Goal: Information Seeking & Learning: Find contact information

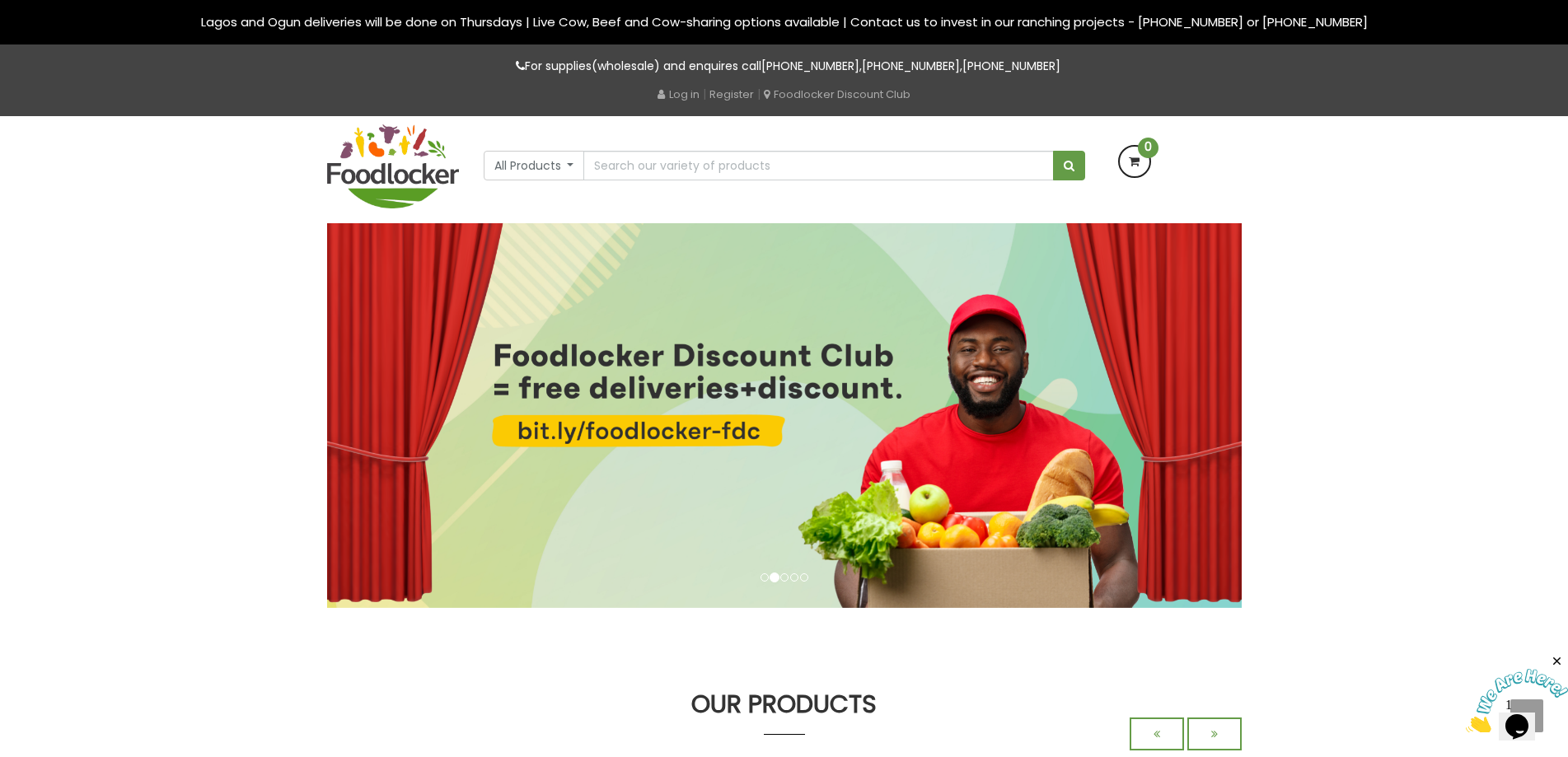
drag, startPoint x: 622, startPoint y: 123, endPoint x: 640, endPoint y: 165, distance: 45.7
click at [640, 165] on div "All Products All Products Baby Food Baking Oil" at bounding box center [784, 148] width 626 height 64
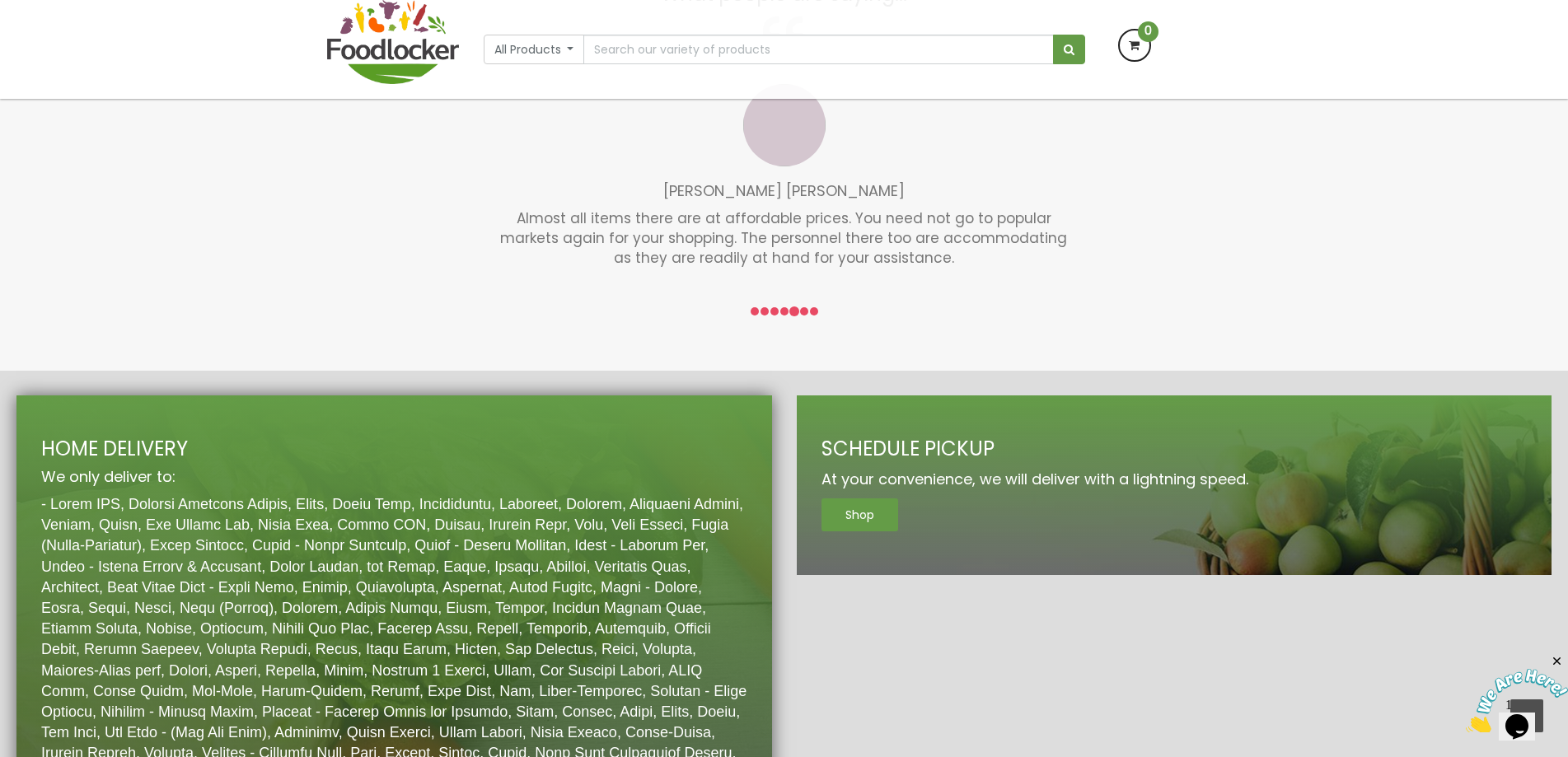
scroll to position [2223, 0]
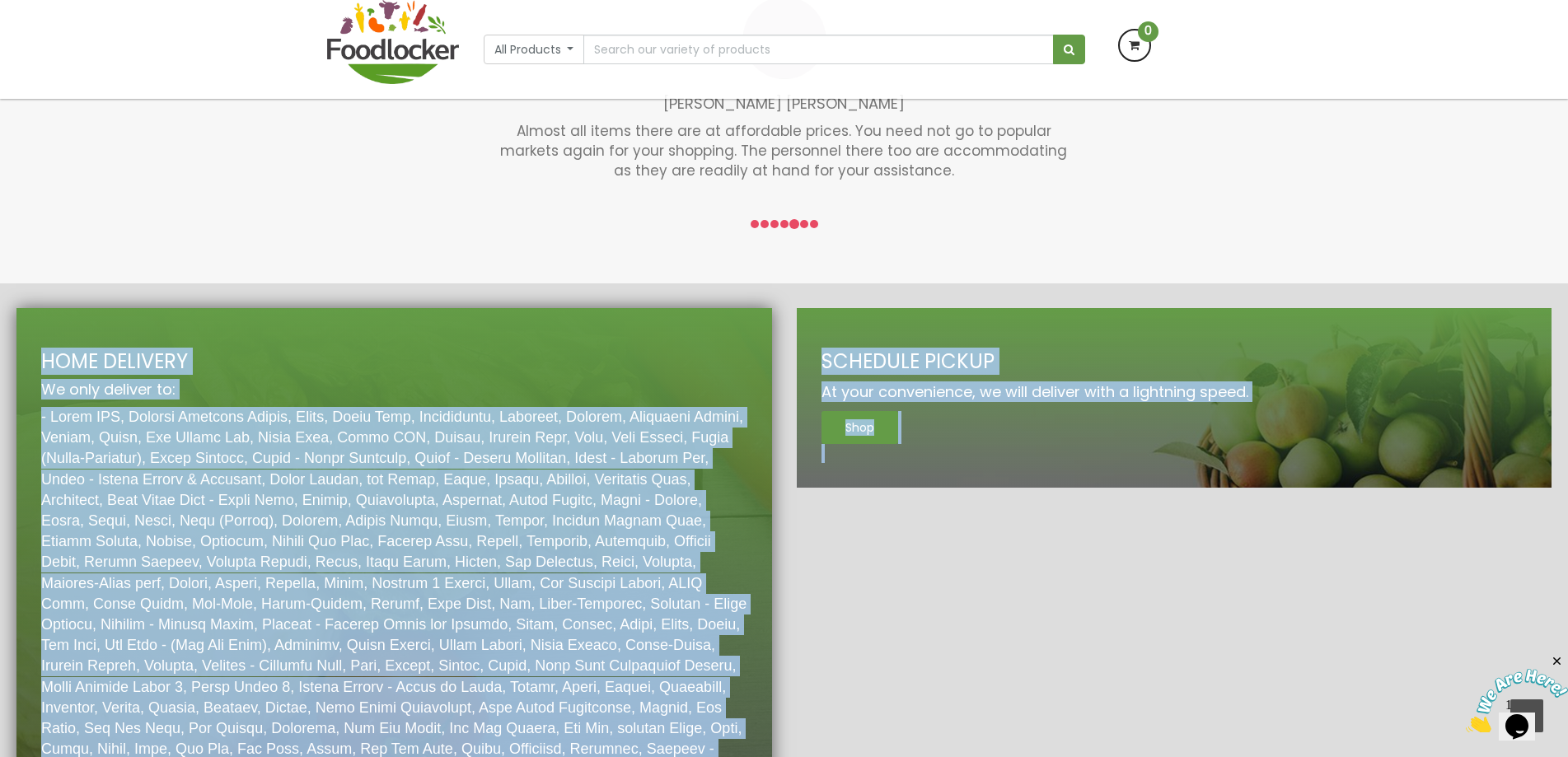
scroll to position [2700, 0]
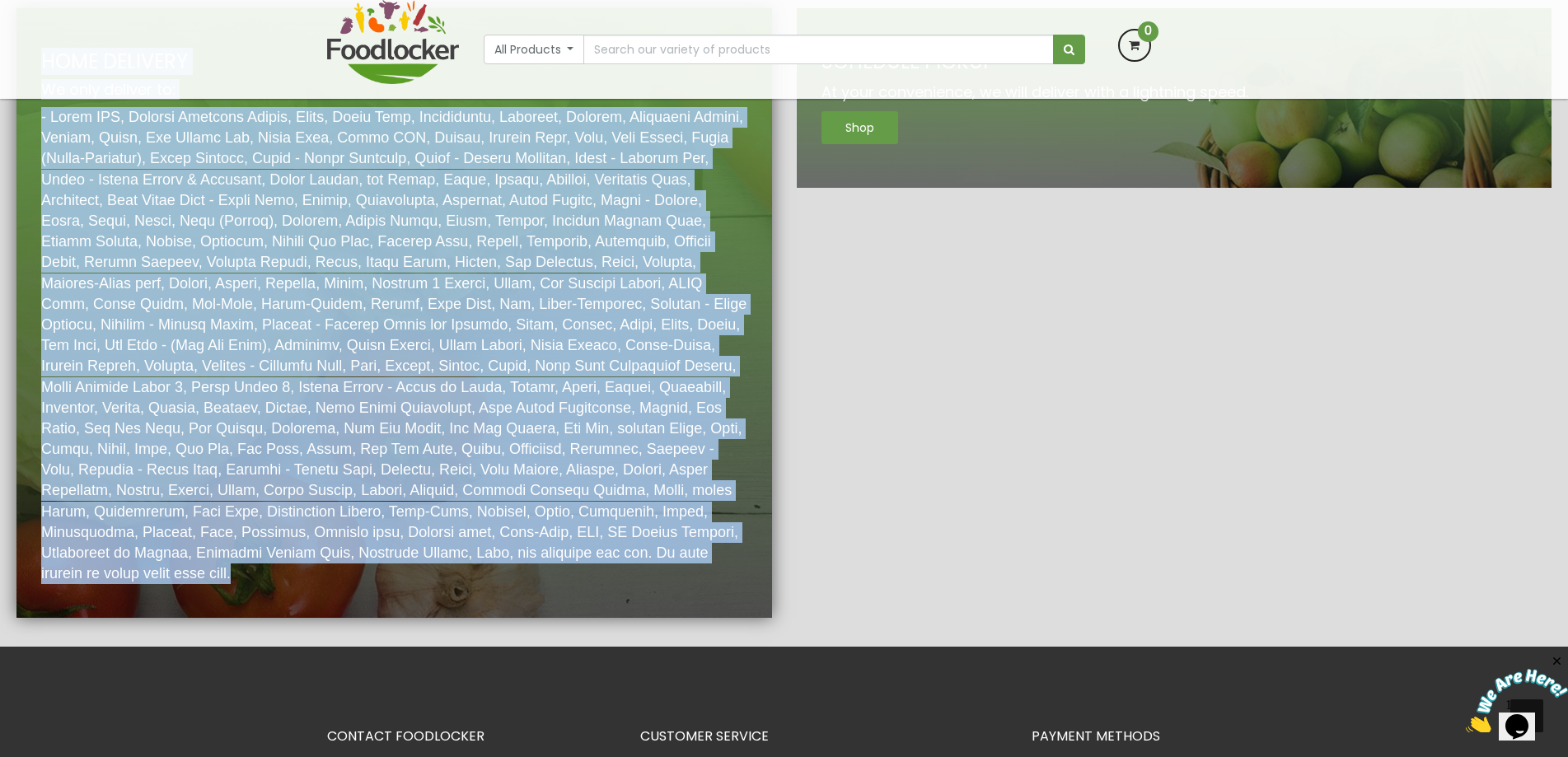
drag, startPoint x: 16, startPoint y: 225, endPoint x: 737, endPoint y: 261, distance: 721.9
click at [737, 261] on div "HOME DELIVERY We only deliver to:" at bounding box center [394, 318] width 706 height 533
copy div "HOME DELIVERY We only deliver to: - Abijo GRA, Abraham Adesanya Estate, Lekki, …"
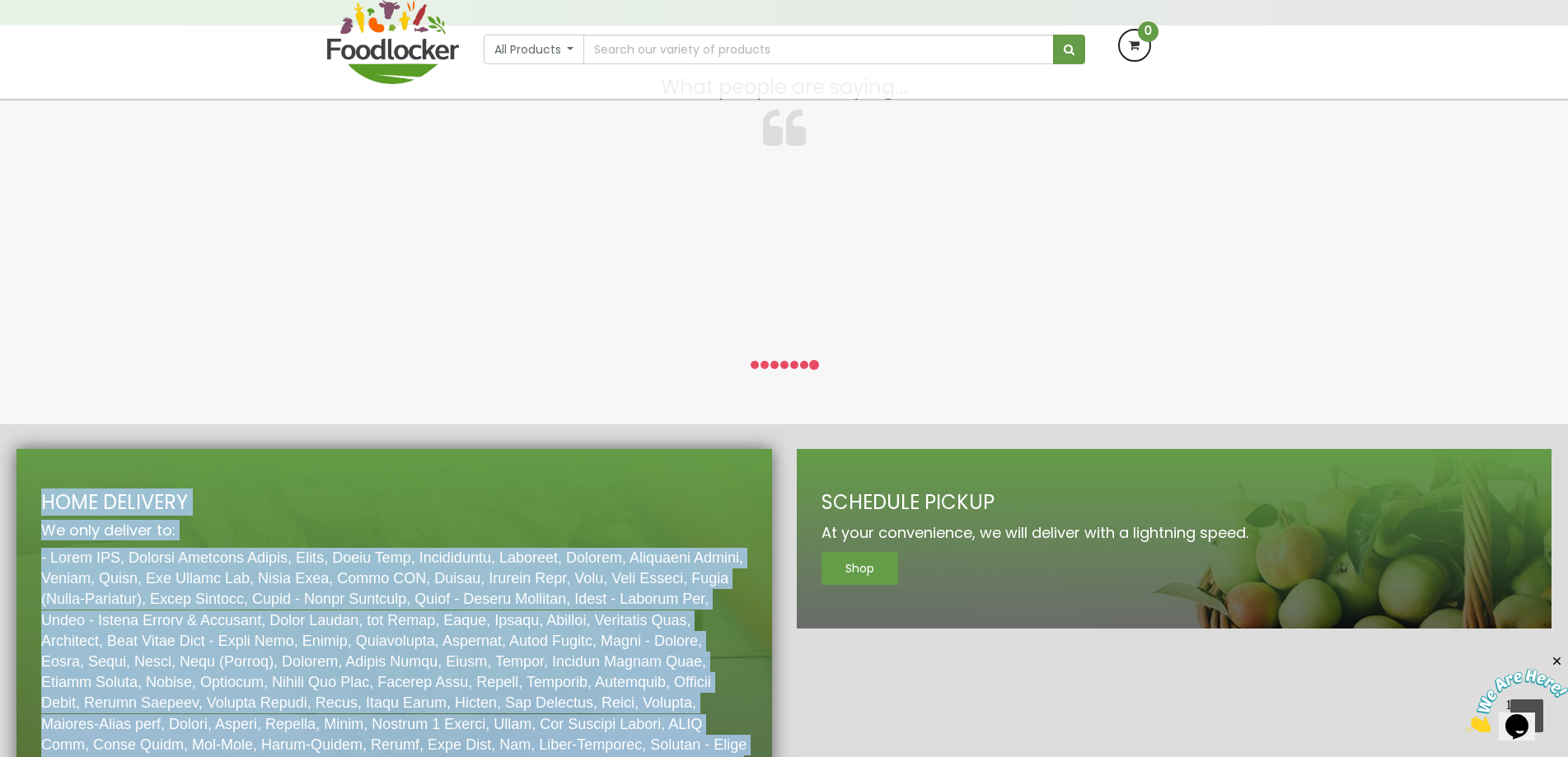
scroll to position [2249, 0]
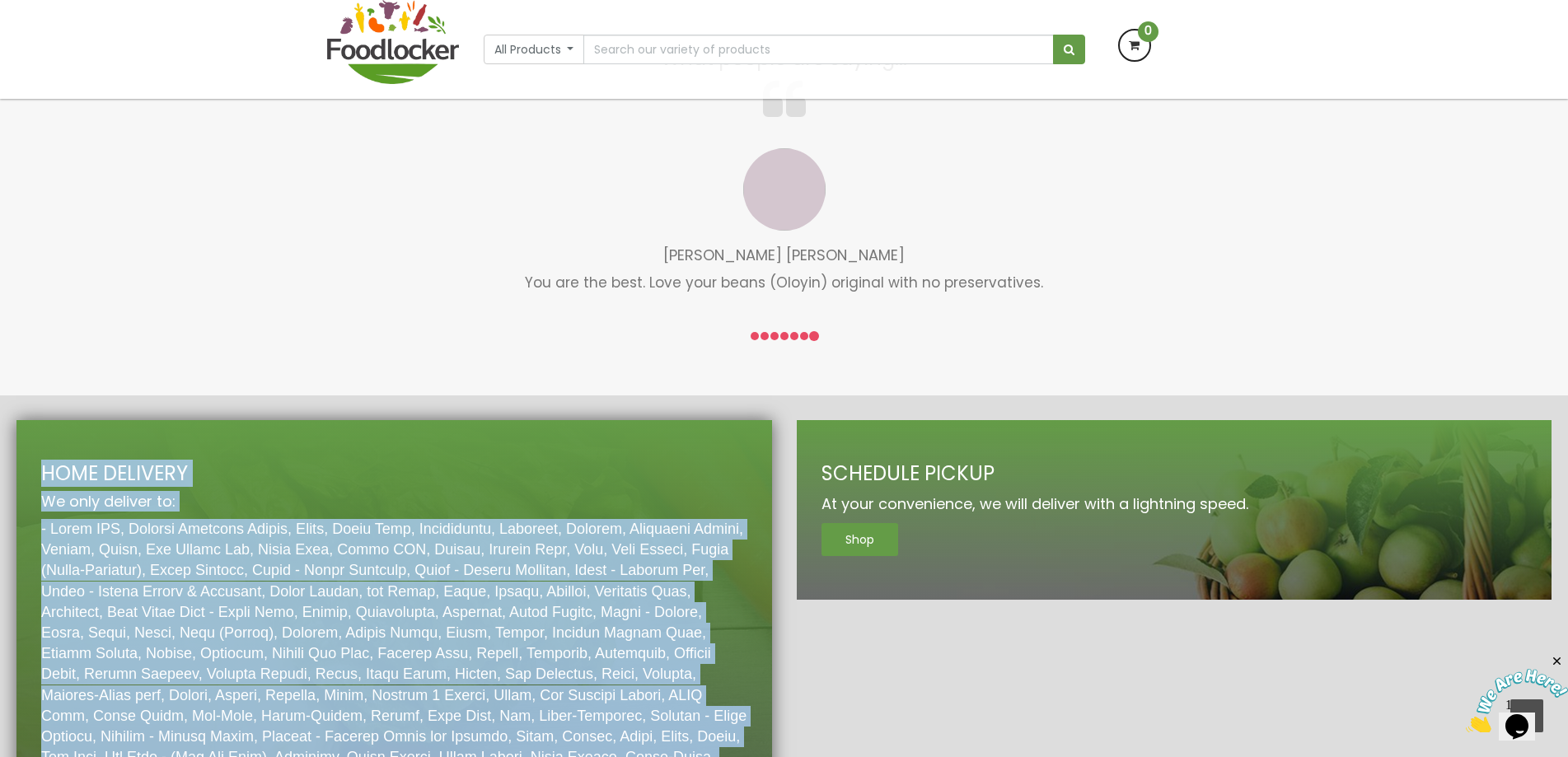
copy div "HOME DELIVERY We only deliver to: - Abijo GRA, Abraham Adesanya Estate, Lekki, …"
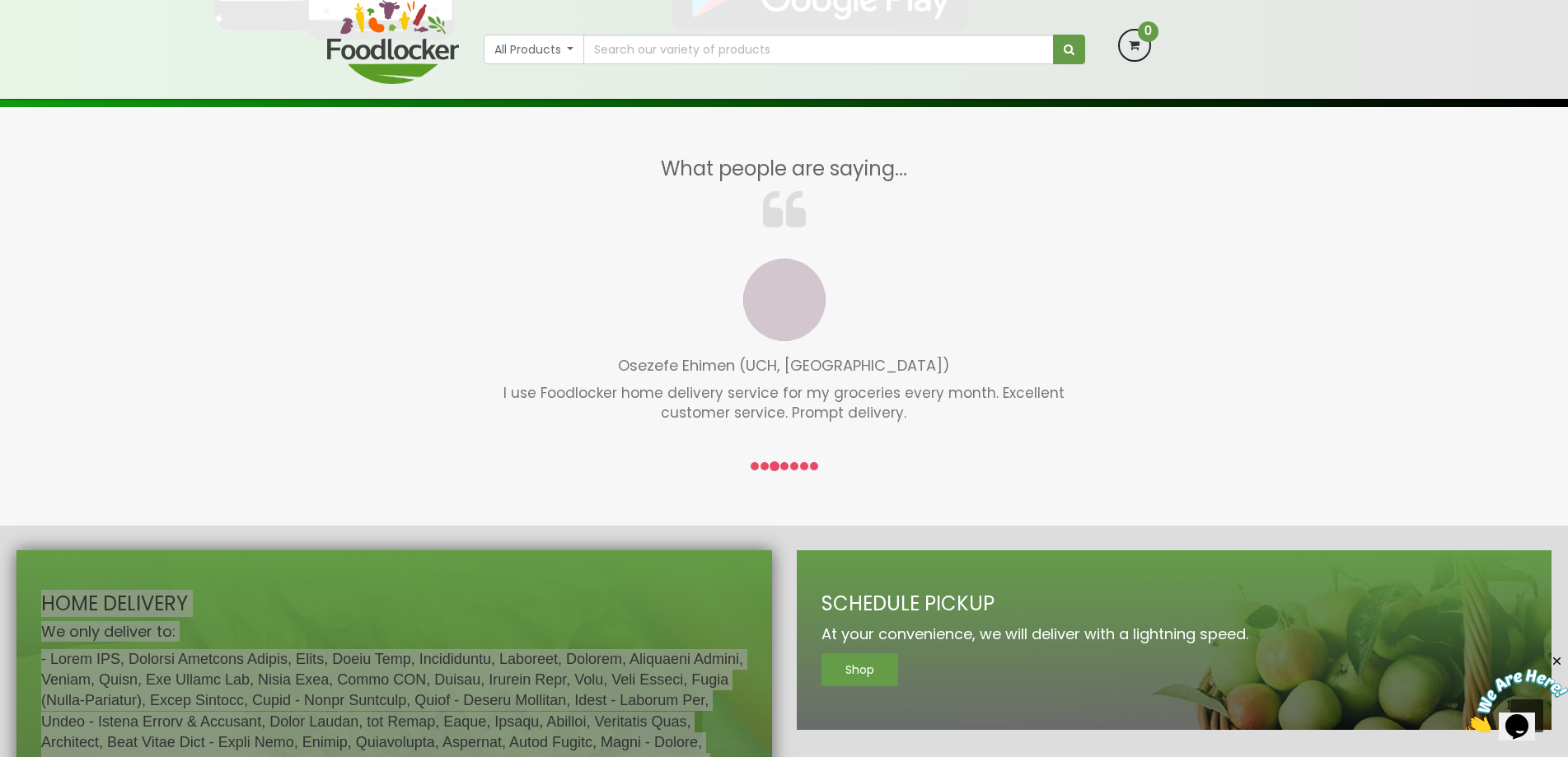
scroll to position [2406, 0]
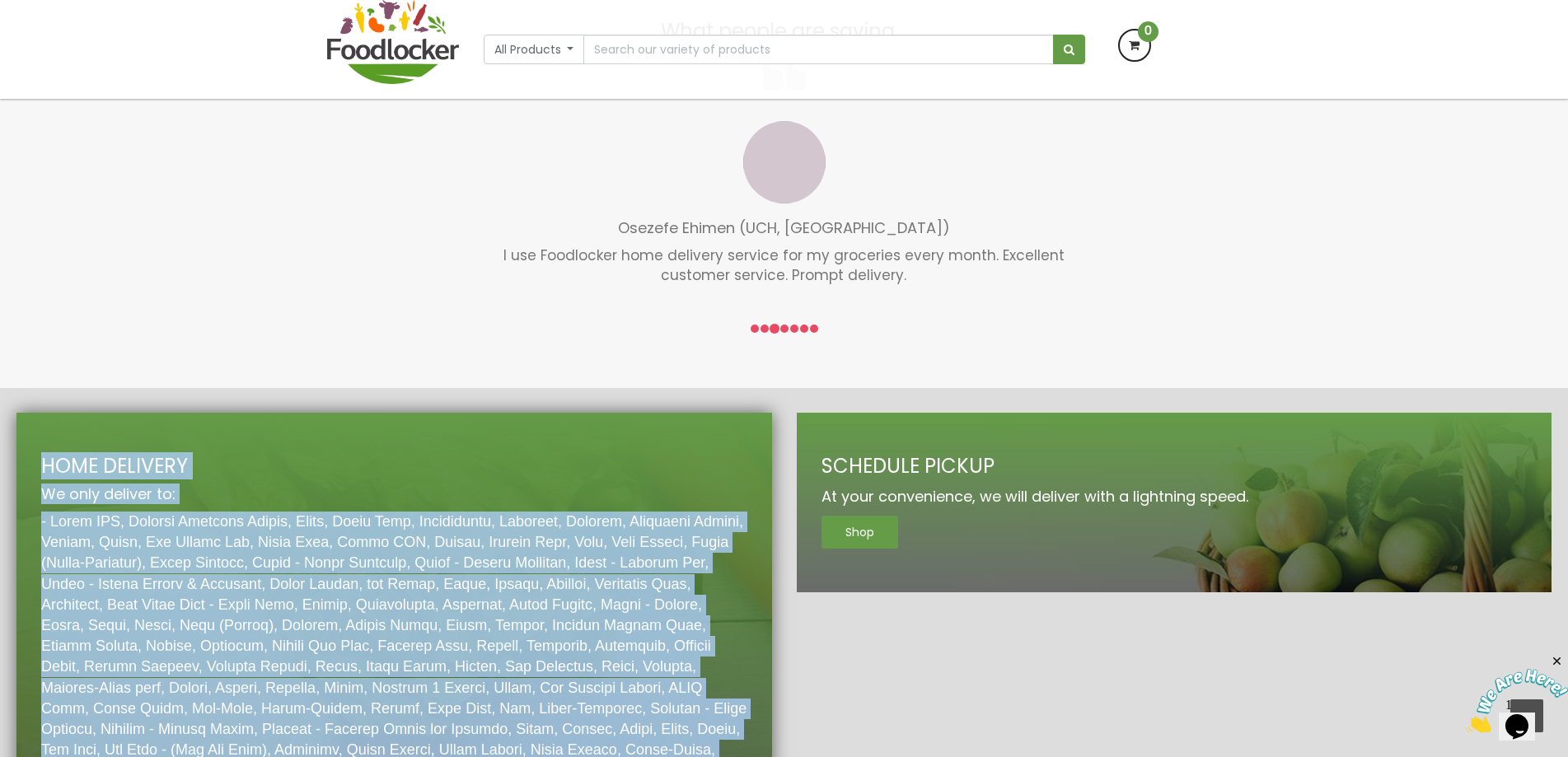
click at [1145, 78] on div "All Products All Products Baby Food Baking Biscuit" at bounding box center [784, 50] width 940 height 99
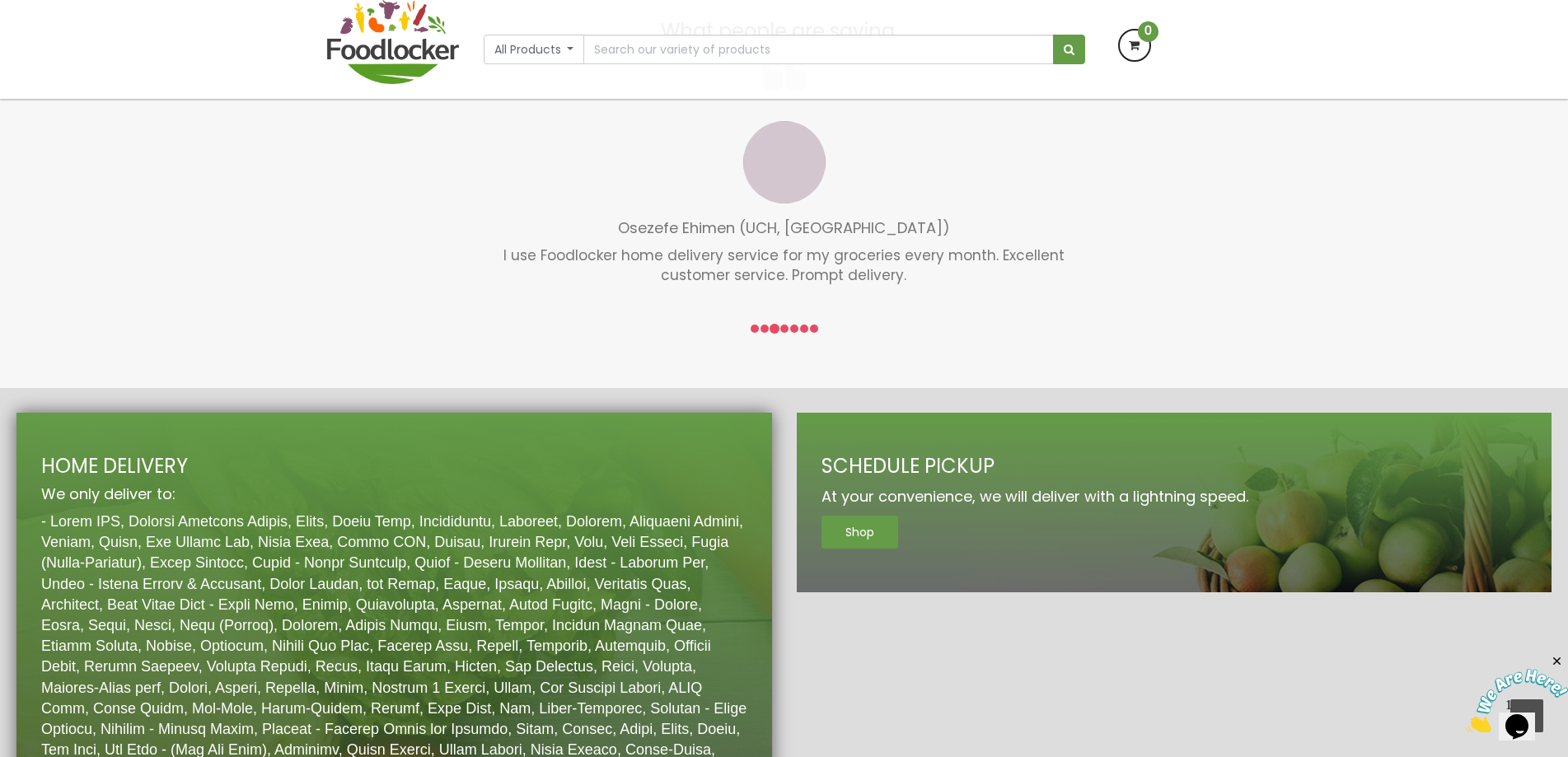
click at [955, 392] on div "HOME DELIVERY We only deliver to: SCHEDULE PICKUP At your convenience, we will …" at bounding box center [784, 719] width 1568 height 664
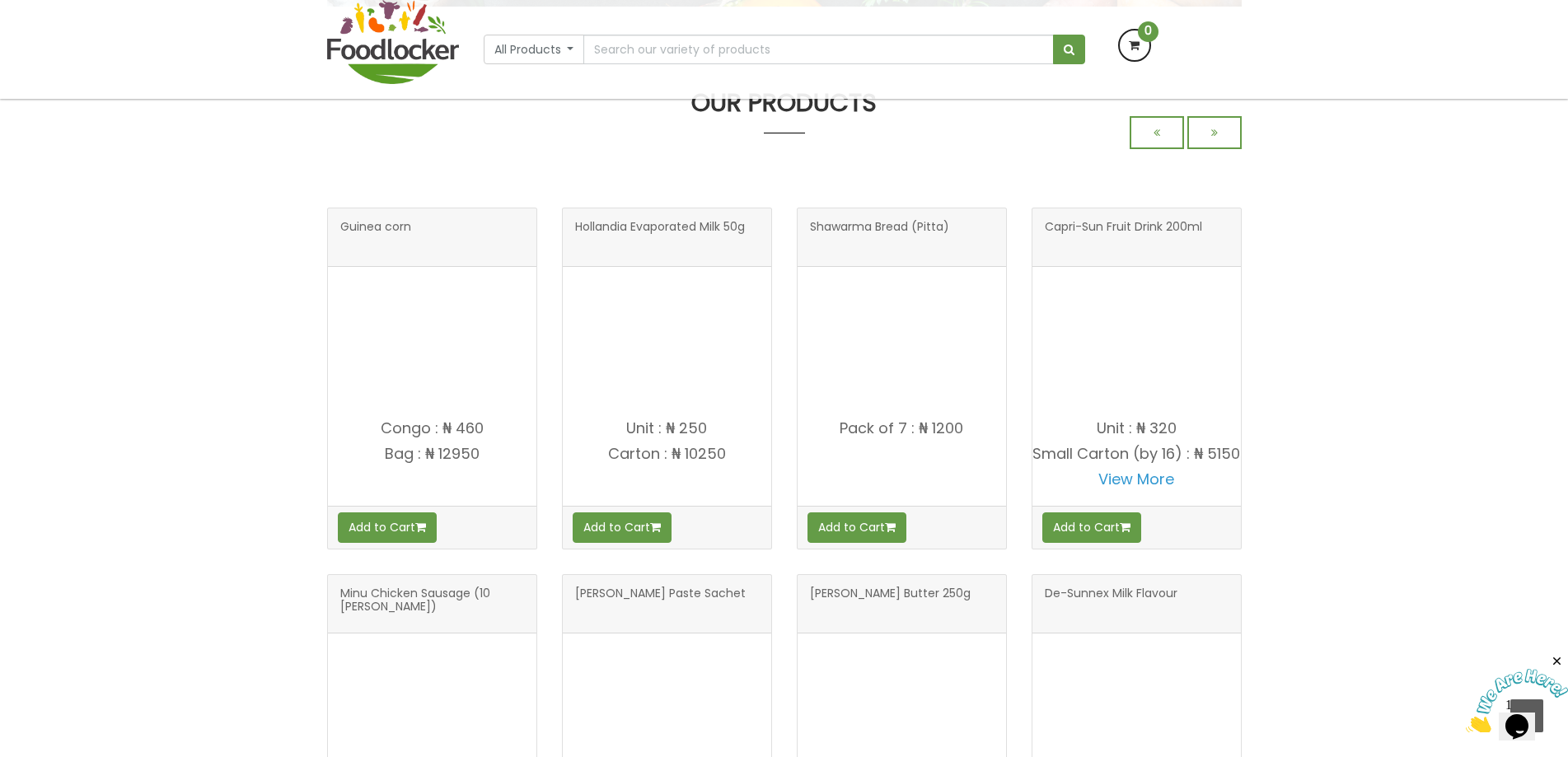
scroll to position [0, 0]
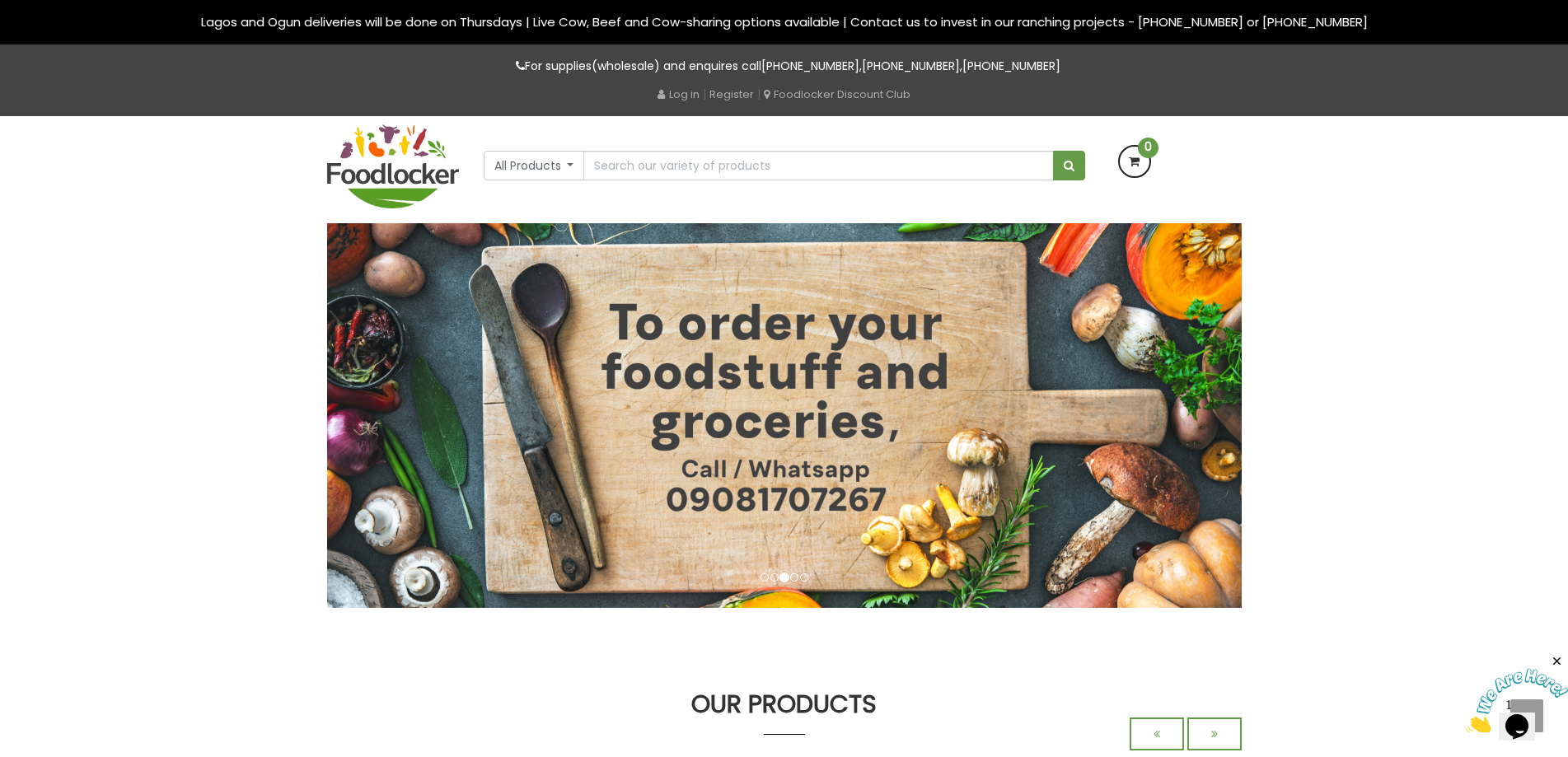
drag, startPoint x: 753, startPoint y: 74, endPoint x: 1077, endPoint y: 72, distance: 324.0
click at [1077, 72] on p "For supplies(wholesale) and enquires call +234 903 1787 037 , +234 814 364 2387…" at bounding box center [785, 66] width 915 height 19
copy p "+234 903 1787 037 , +234 814 364 2387 , +234 908 1707 267"
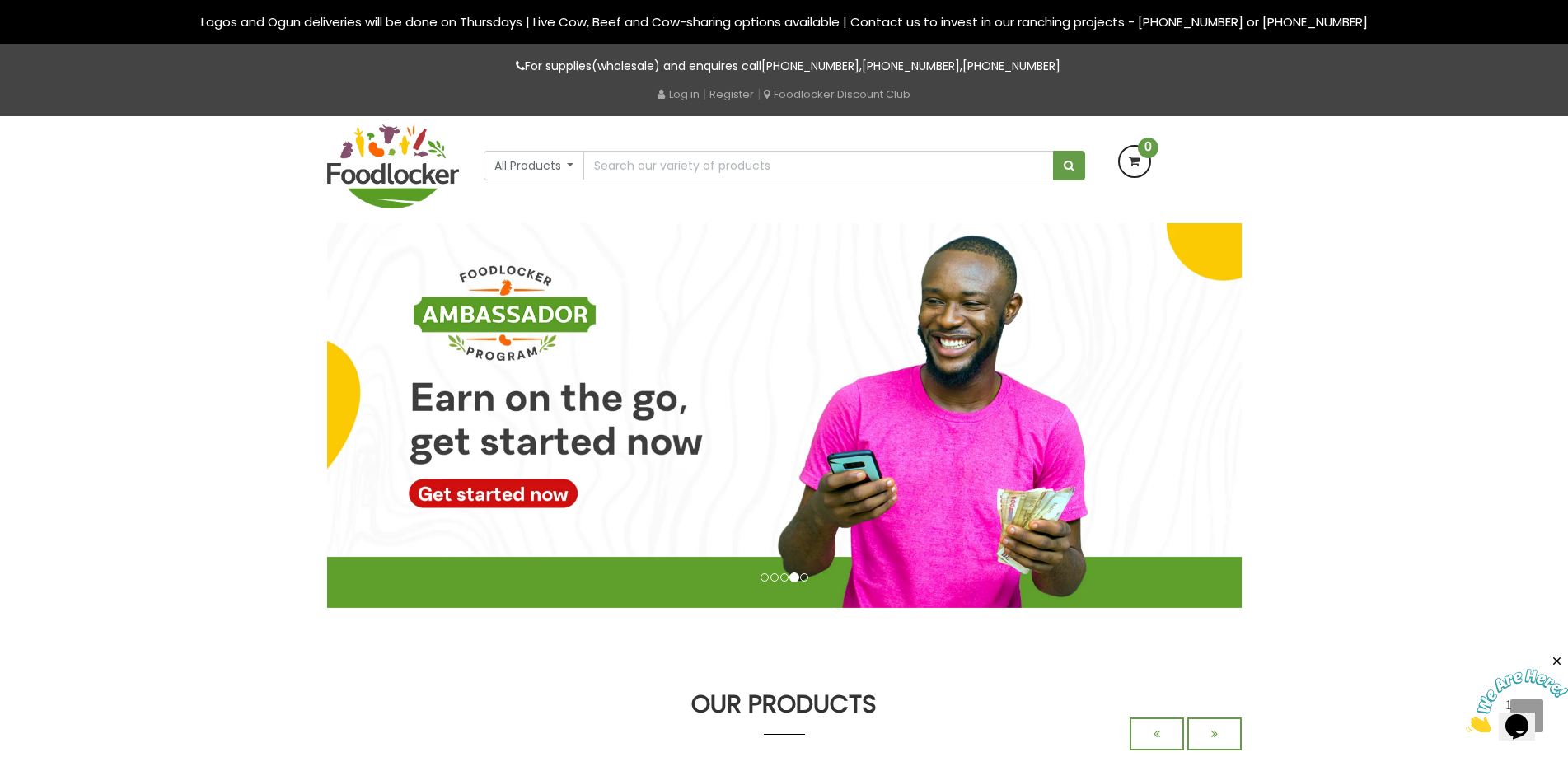
click at [228, 179] on div "All Products All Products Baby Food Baking Biscuit Cereals Condiments Drinks" at bounding box center [784, 169] width 1568 height 107
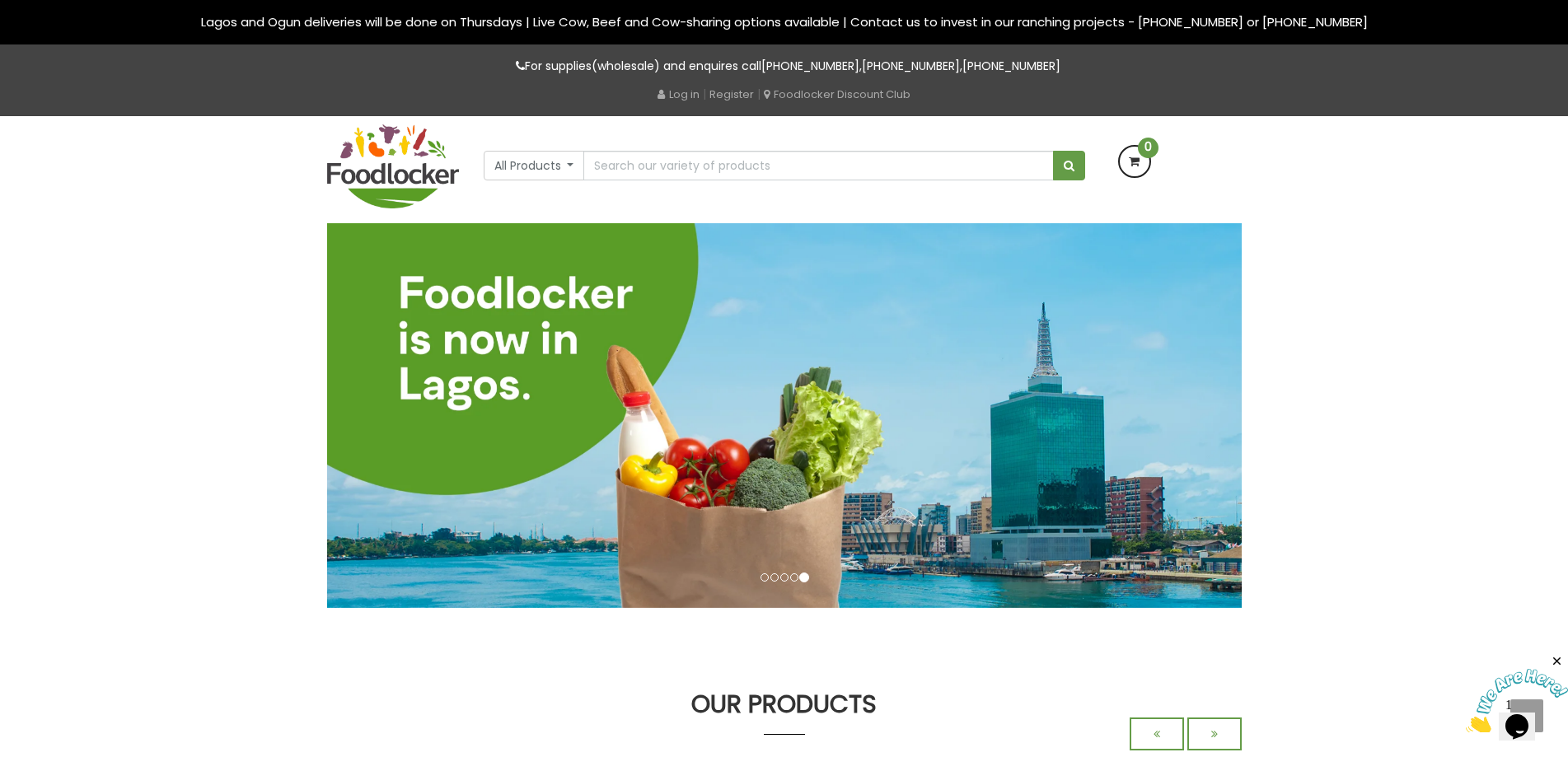
click at [506, 163] on button "All Products" at bounding box center [534, 165] width 102 height 30
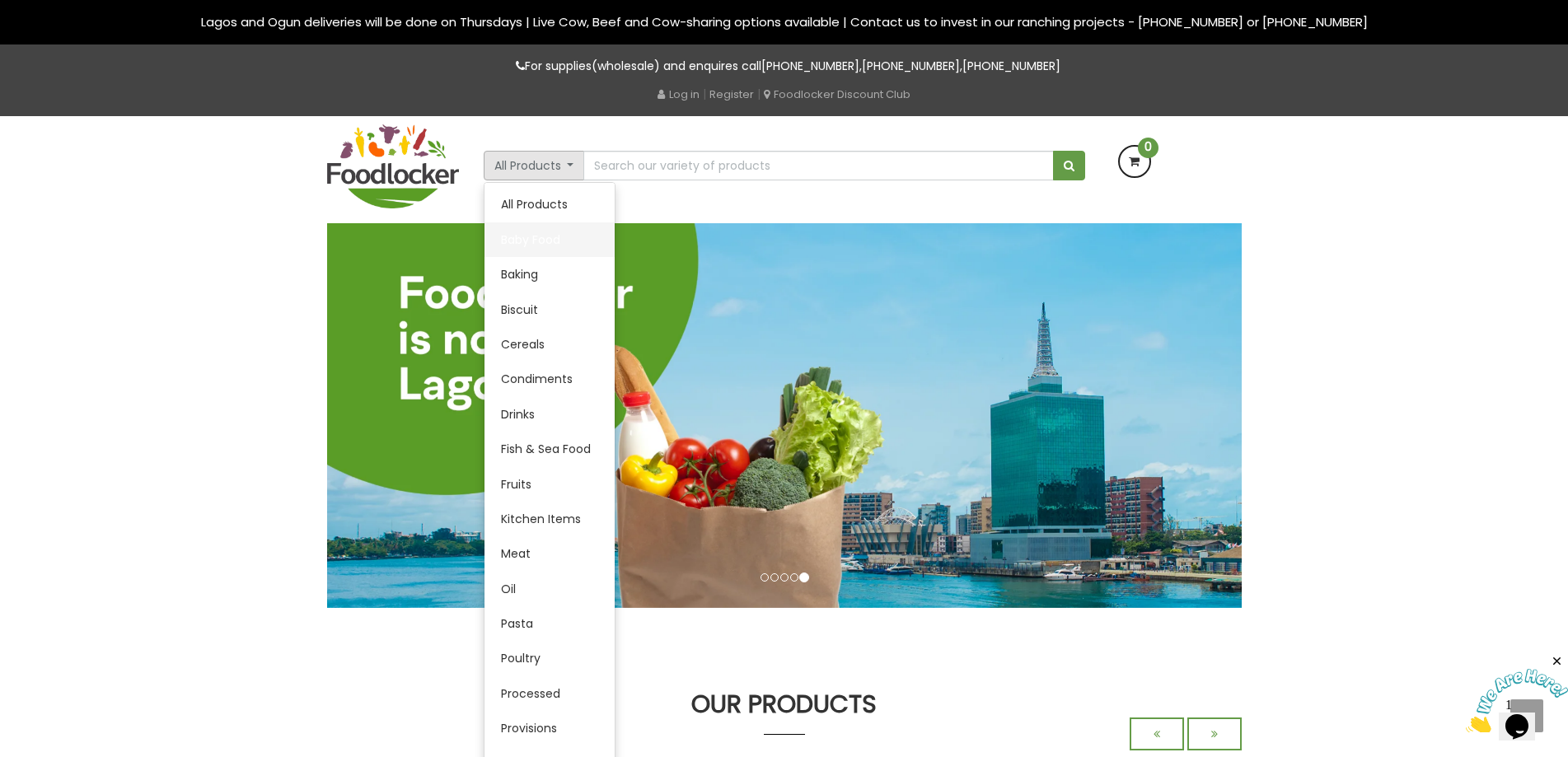
click at [534, 245] on link "Baby Food" at bounding box center [550, 239] width 130 height 34
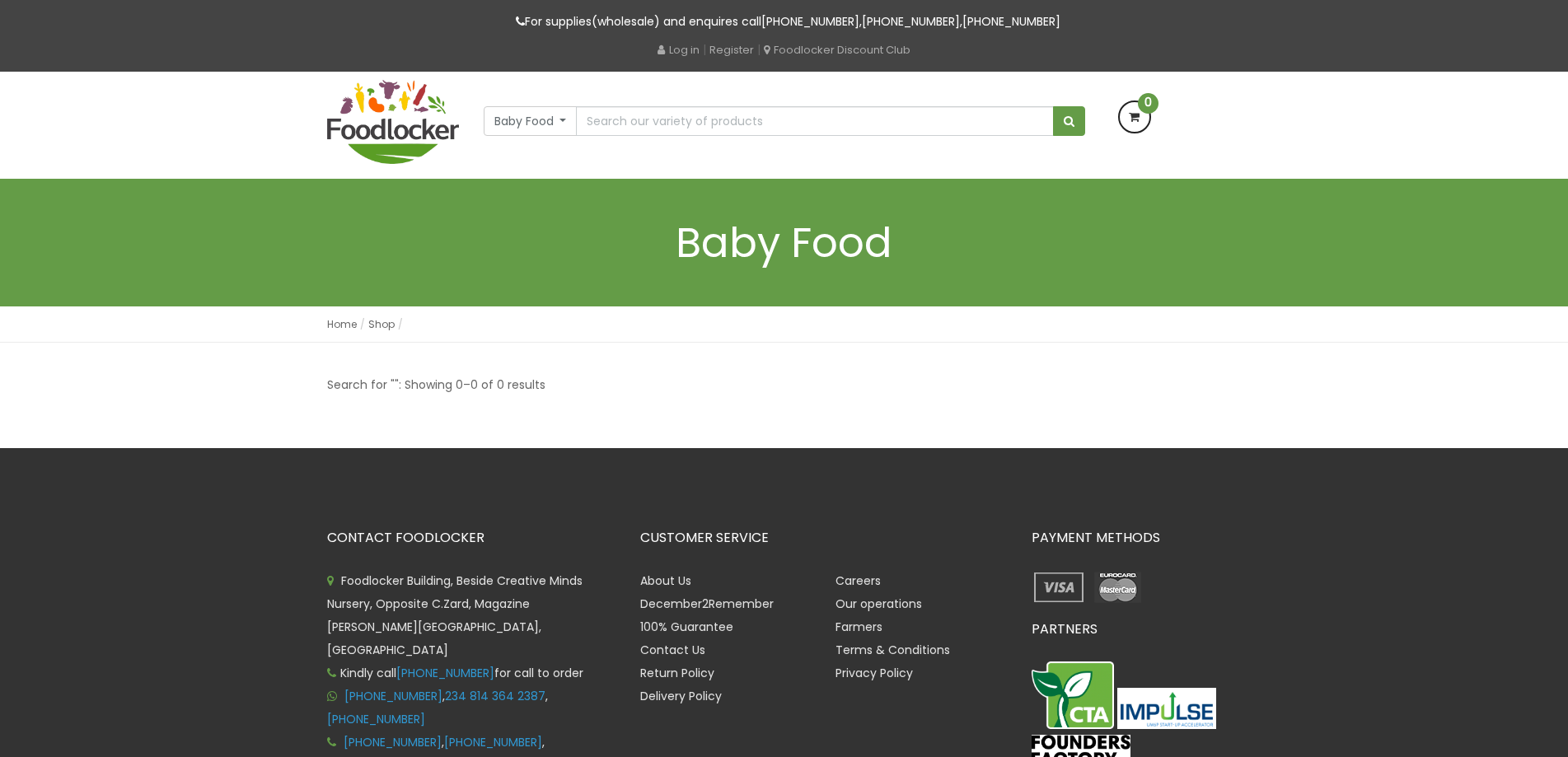
scroll to position [15, 0]
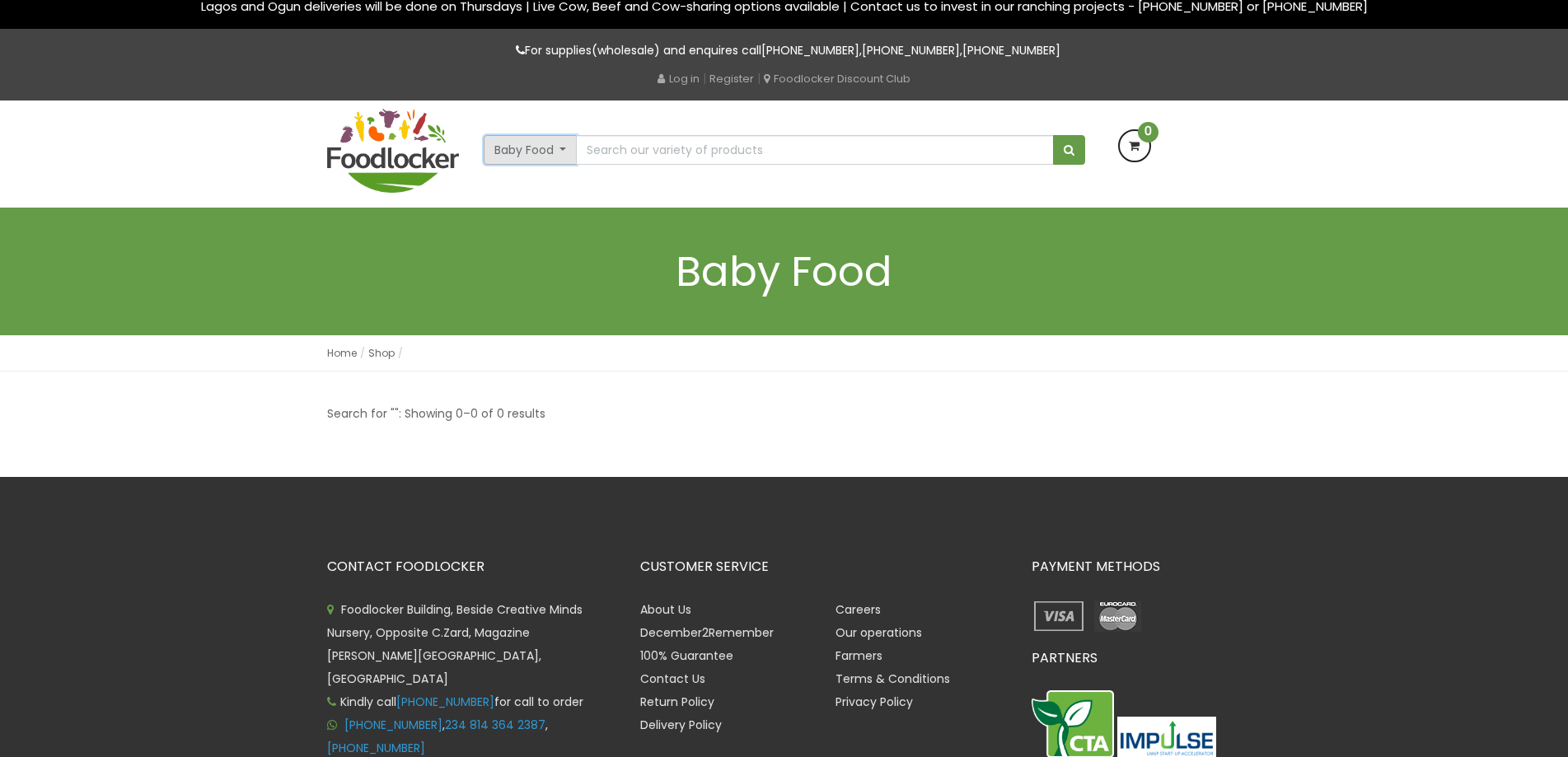
click at [563, 150] on button "Baby Food" at bounding box center [531, 150] width 94 height 30
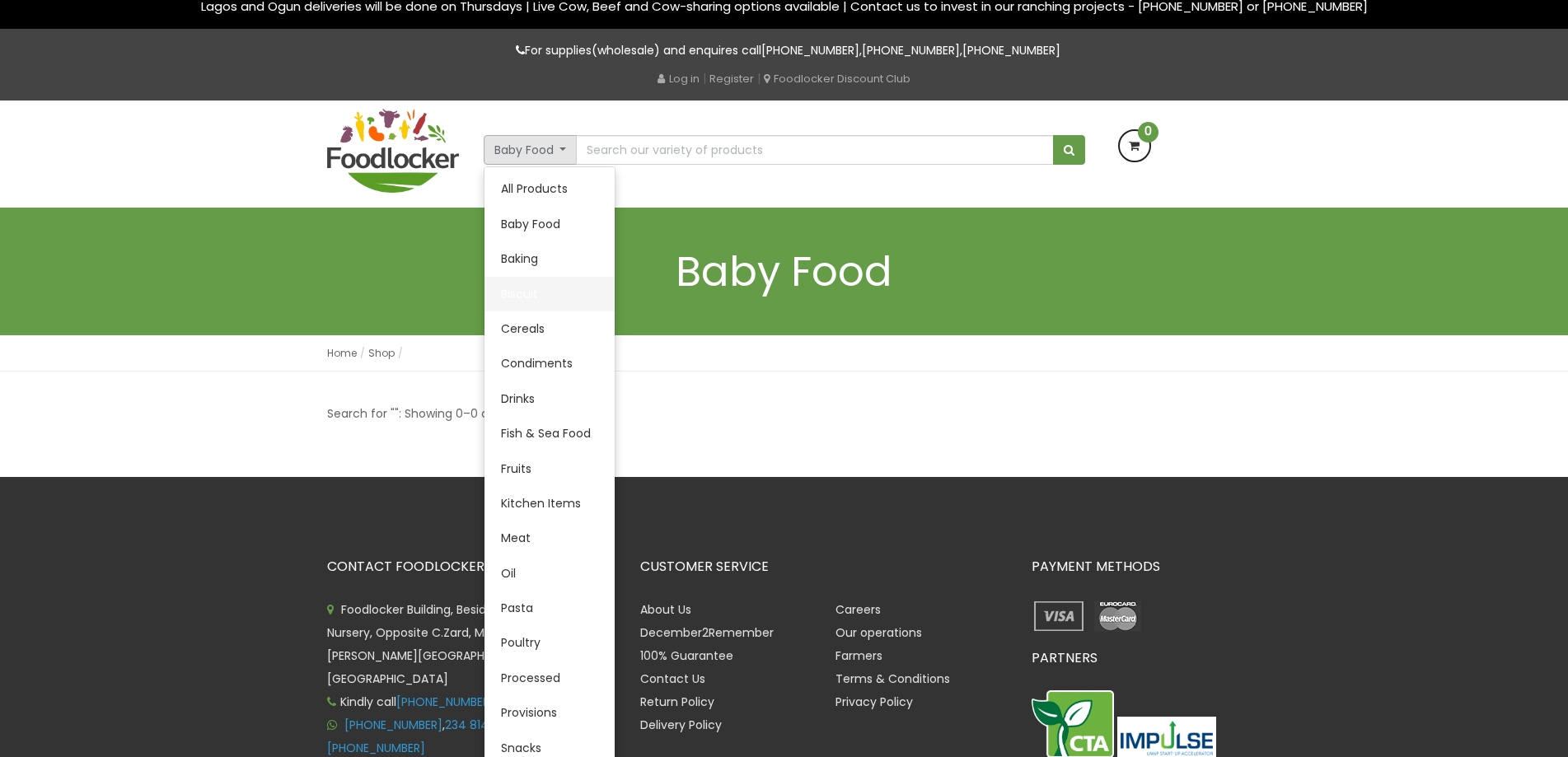
click at [531, 294] on link "Biscuit" at bounding box center [550, 294] width 130 height 34
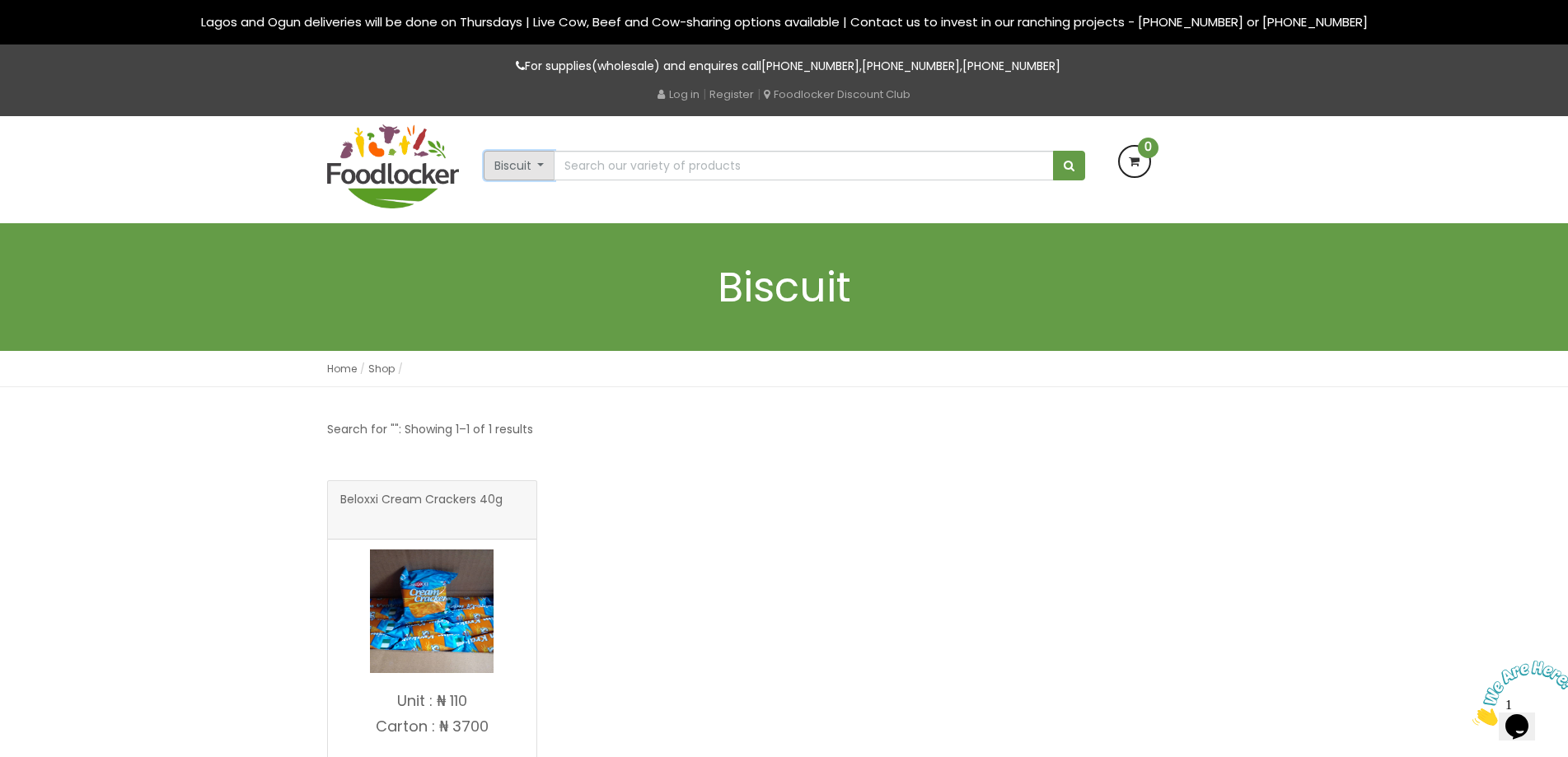
click at [542, 169] on button "Biscuit" at bounding box center [520, 165] width 72 height 30
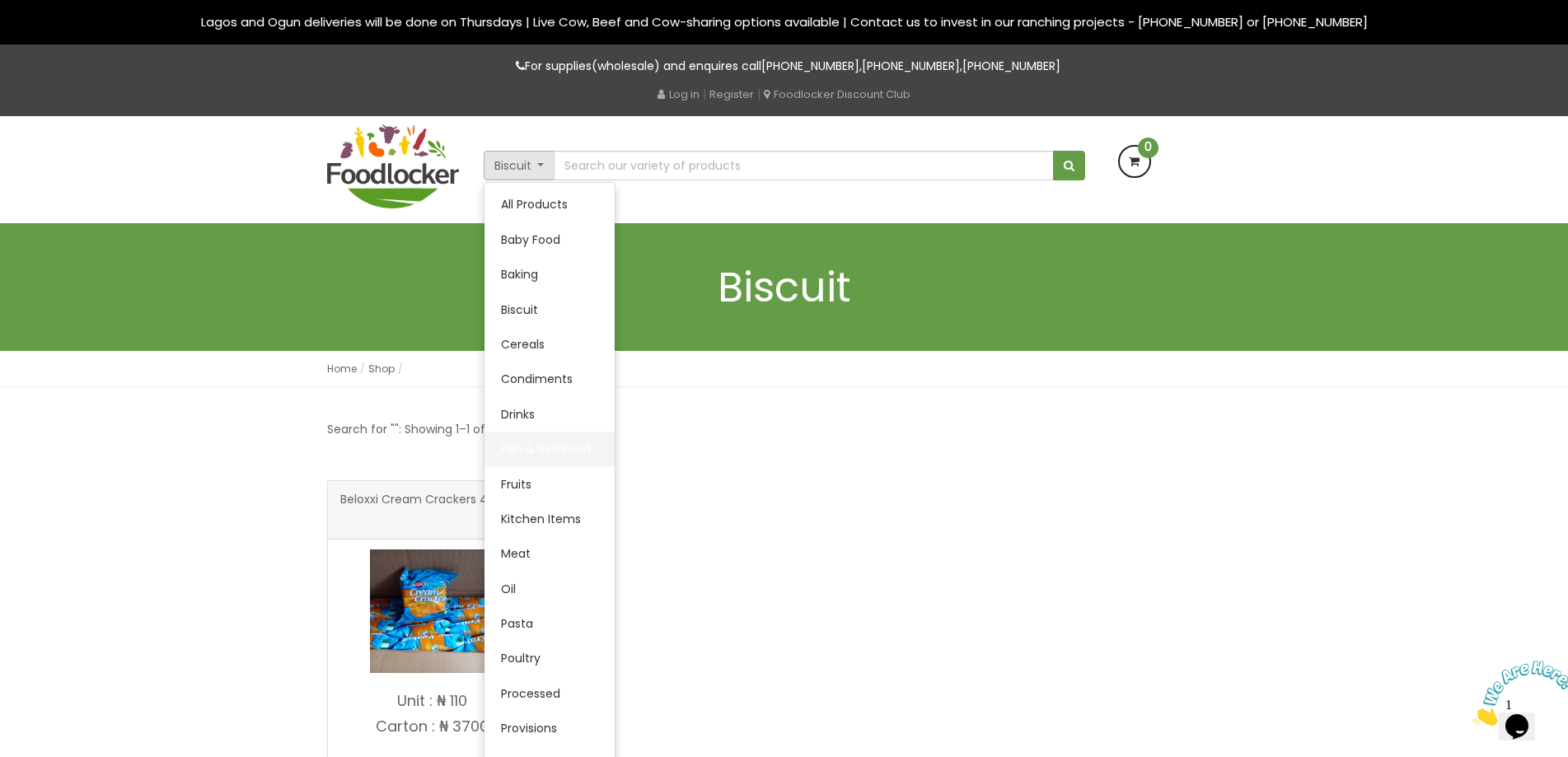
click at [519, 449] on link "Fish & Sea Food" at bounding box center [550, 449] width 130 height 34
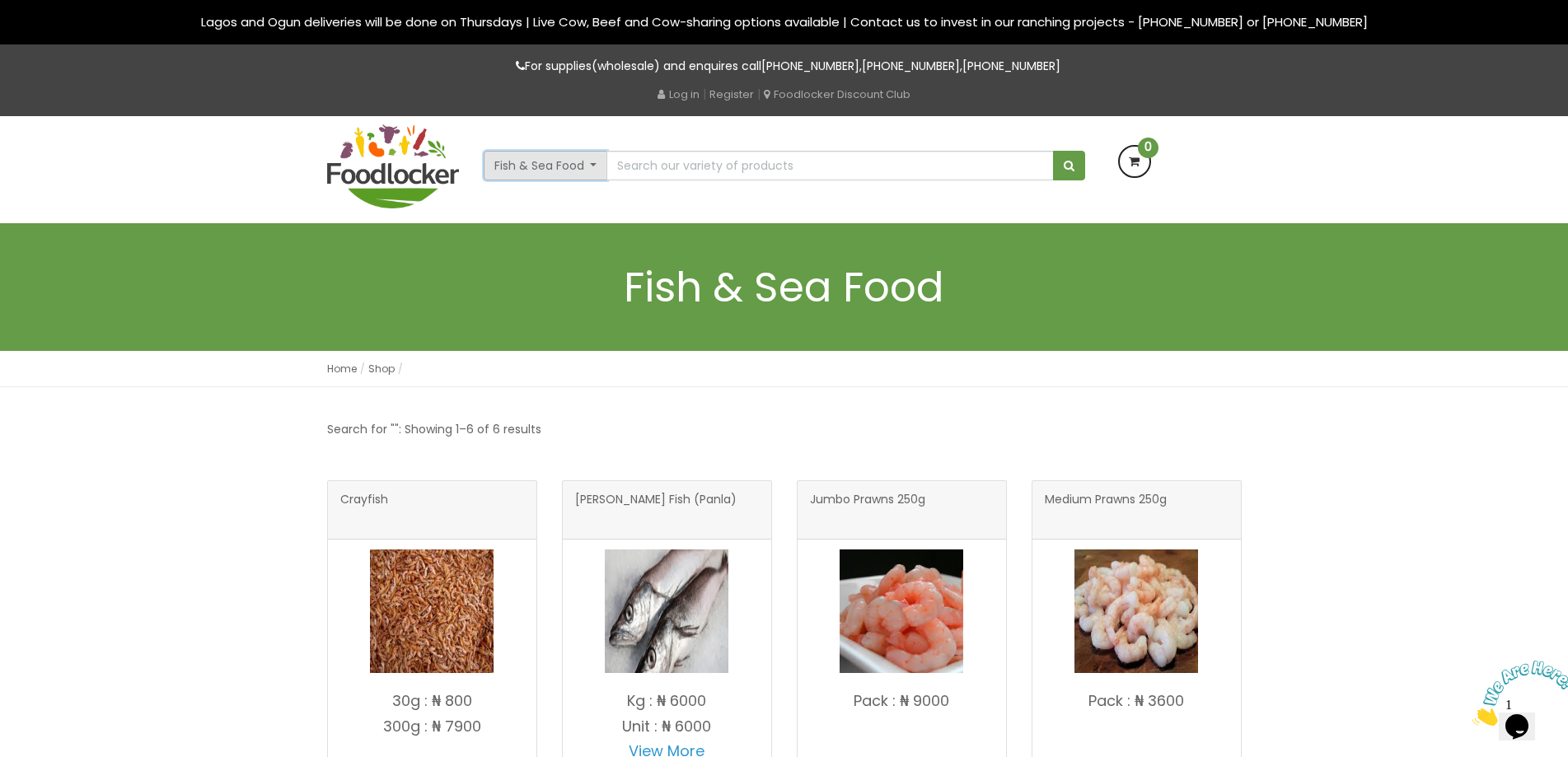
click at [592, 167] on button "Fish & Sea Food" at bounding box center [546, 165] width 125 height 30
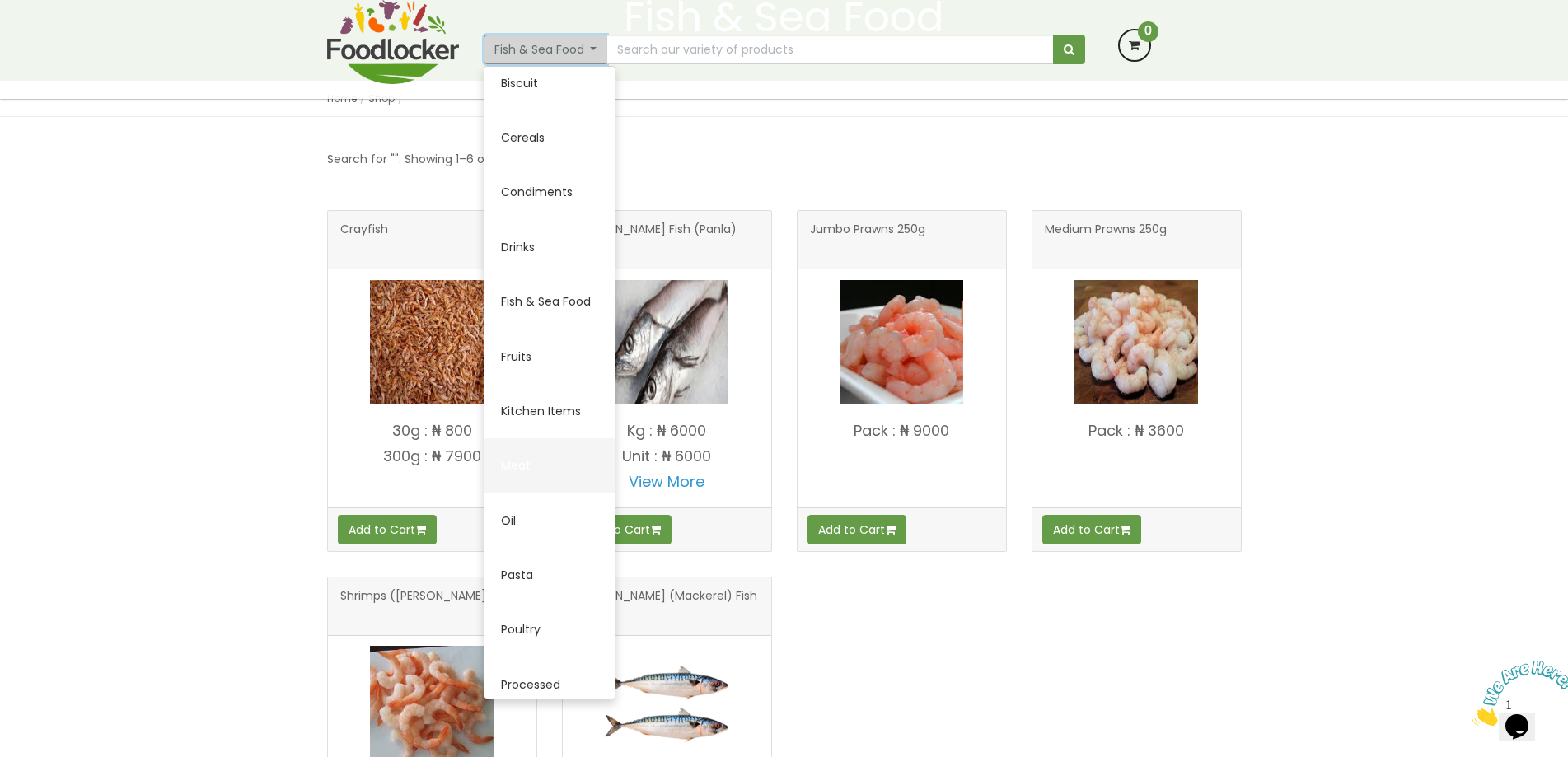
scroll to position [165, 0]
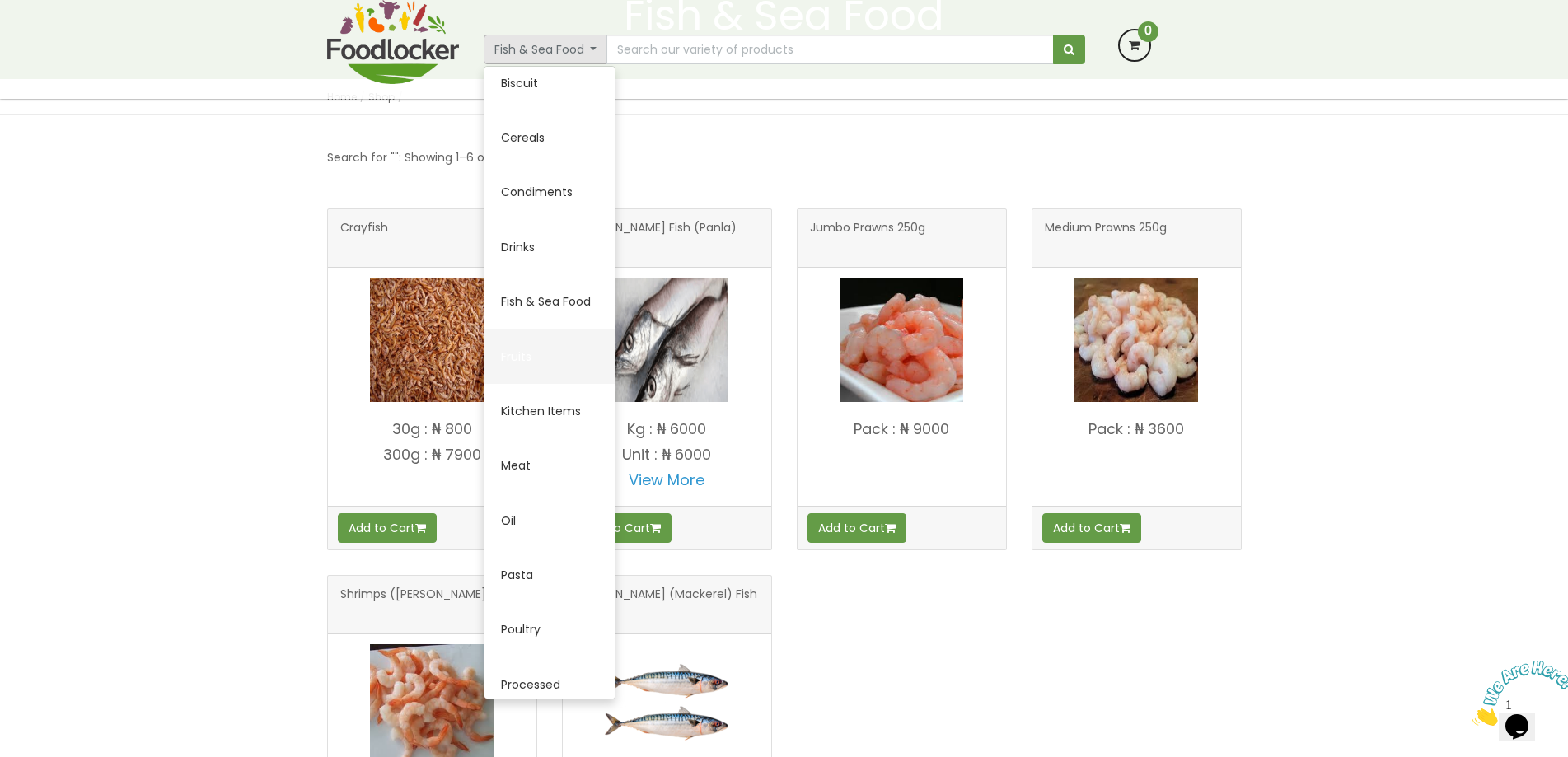
click at [515, 356] on link "Fruits" at bounding box center [550, 356] width 130 height 55
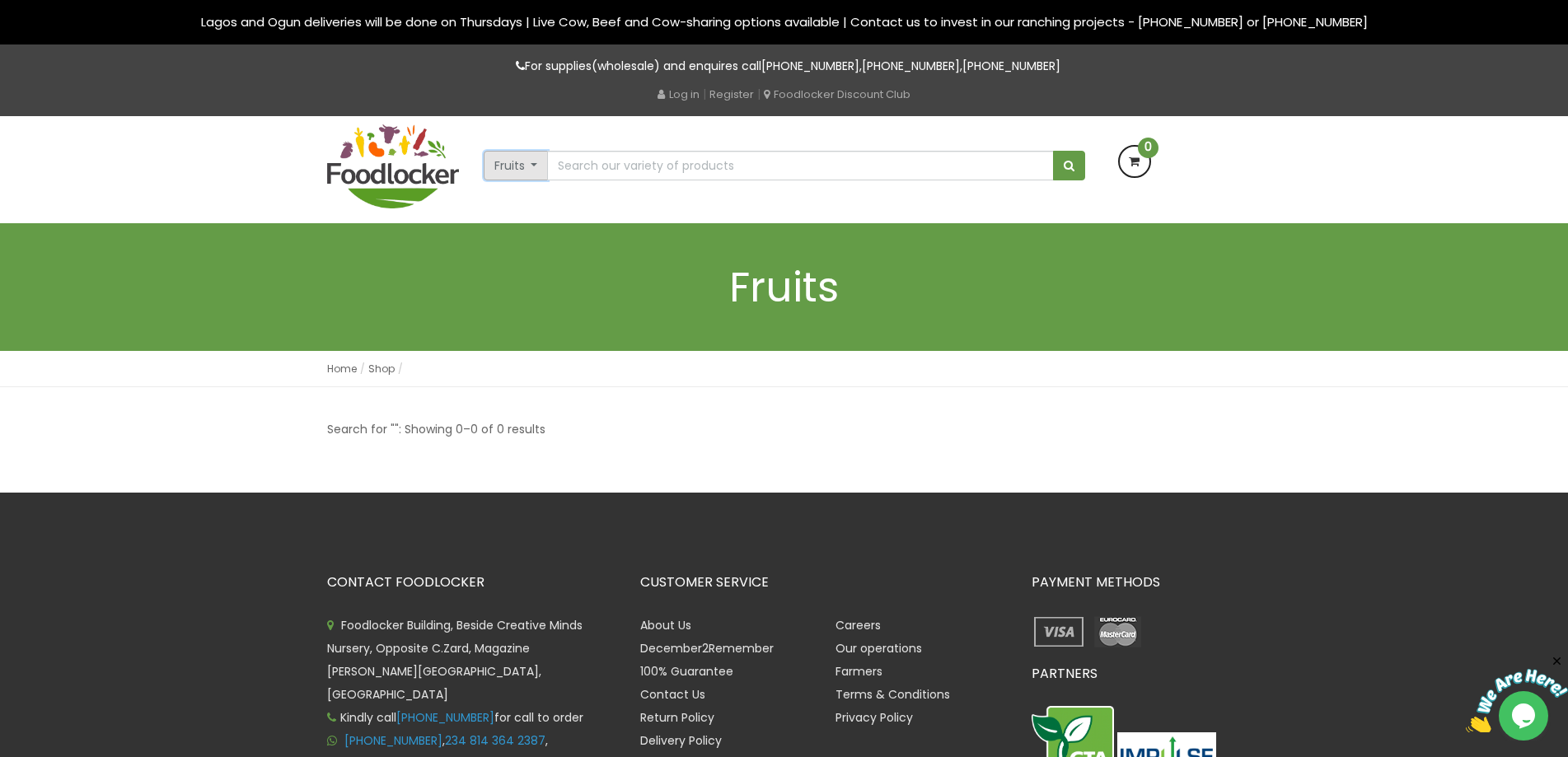
click at [530, 167] on button "Fruits" at bounding box center [516, 165] width 65 height 30
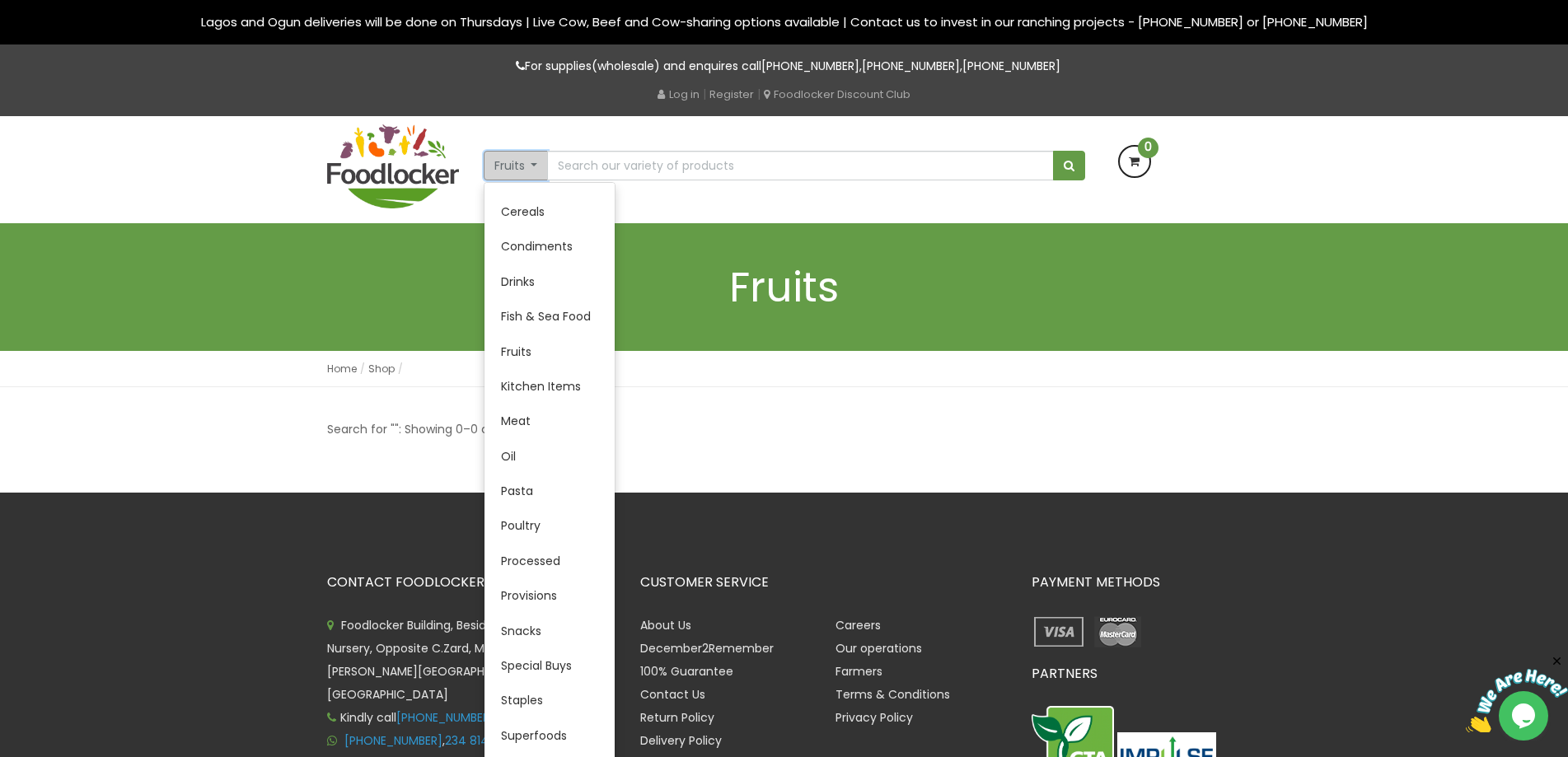
scroll to position [137, 0]
click at [516, 490] on link "Pasta" at bounding box center [550, 486] width 130 height 34
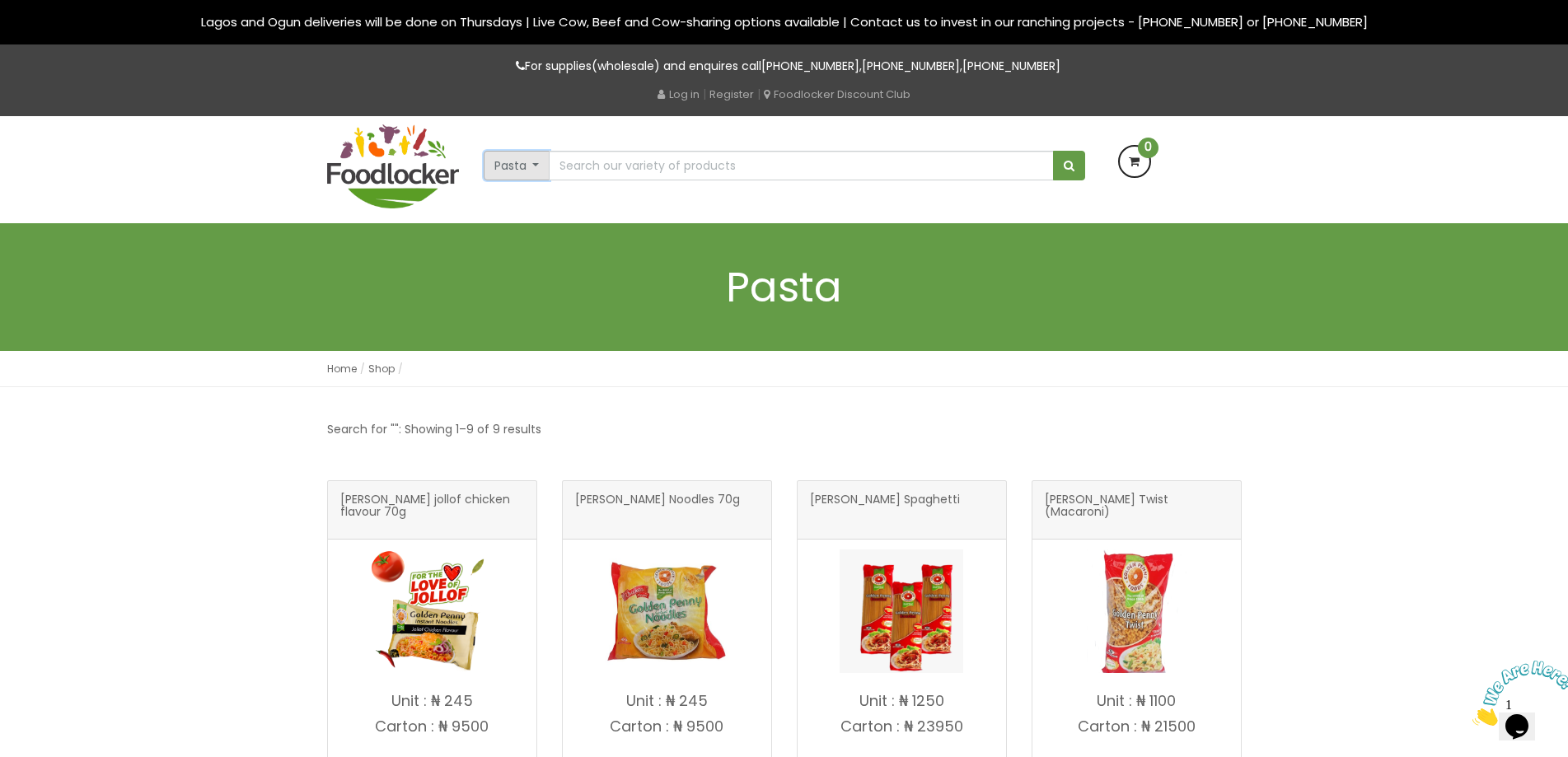
click at [537, 164] on button "Pasta" at bounding box center [517, 165] width 67 height 30
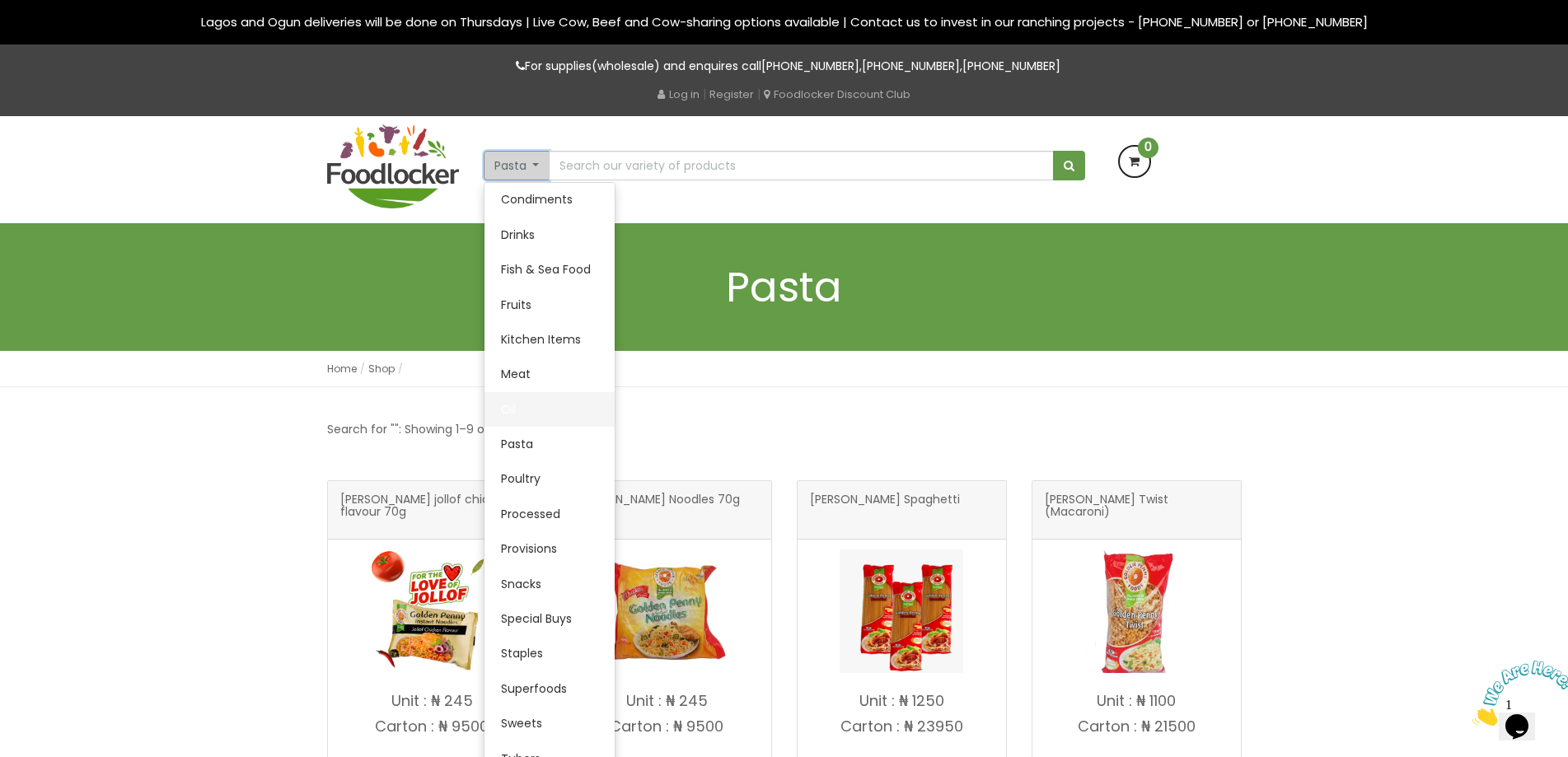
scroll to position [82, 0]
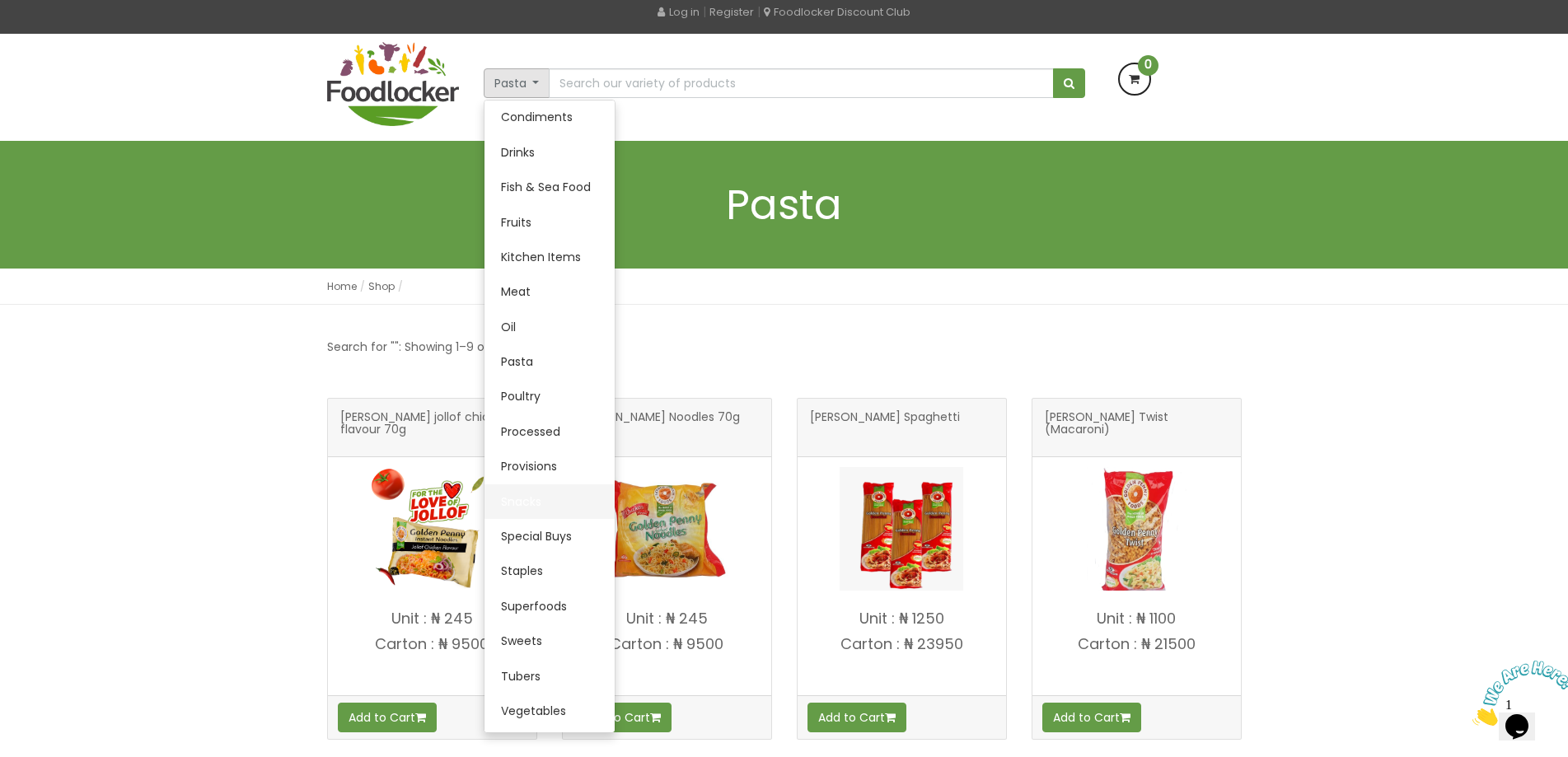
click at [526, 504] on link "Snacks" at bounding box center [550, 502] width 130 height 34
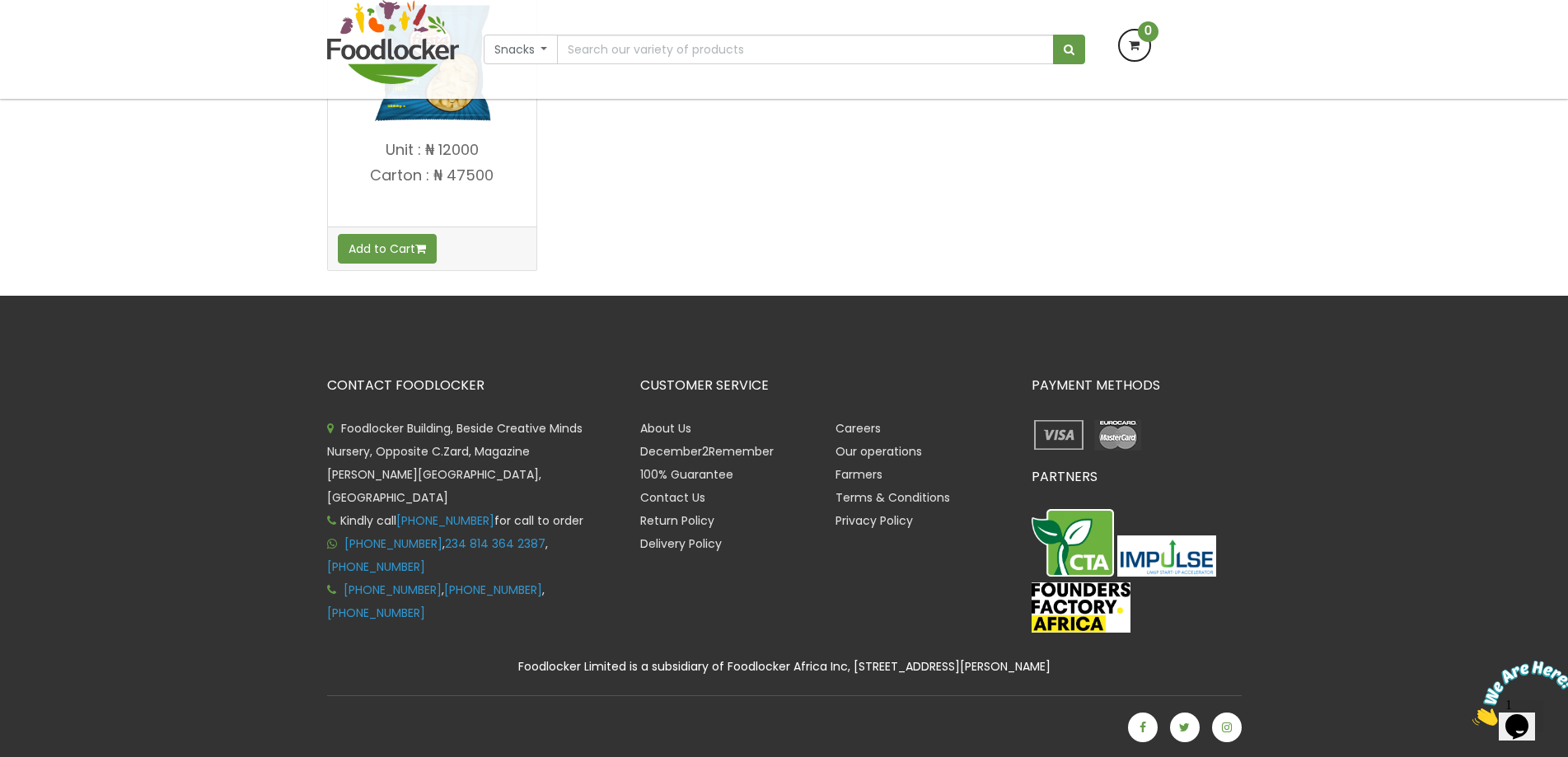
scroll to position [445, 0]
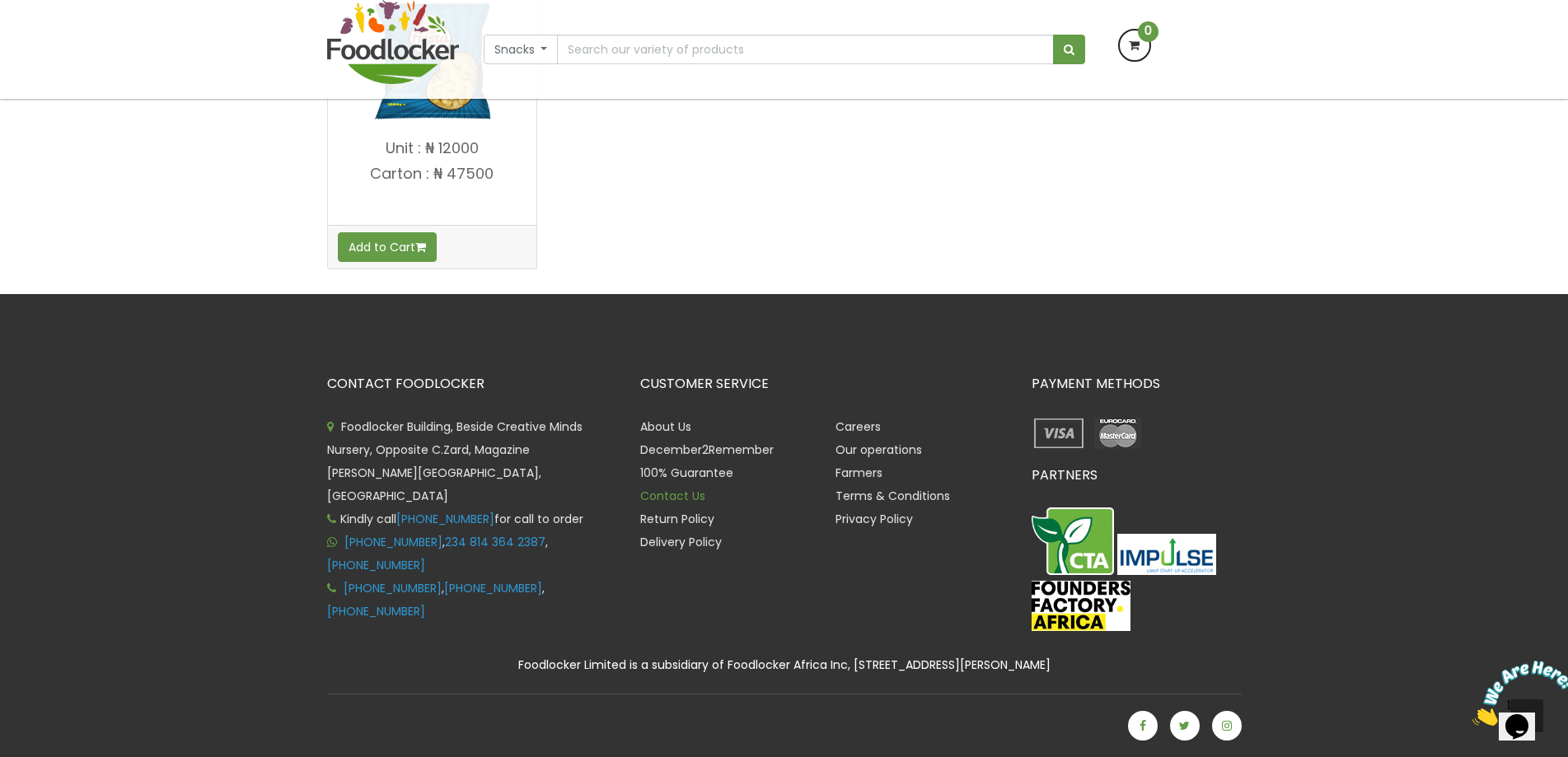
click at [679, 496] on link "Contact Us" at bounding box center [673, 495] width 65 height 16
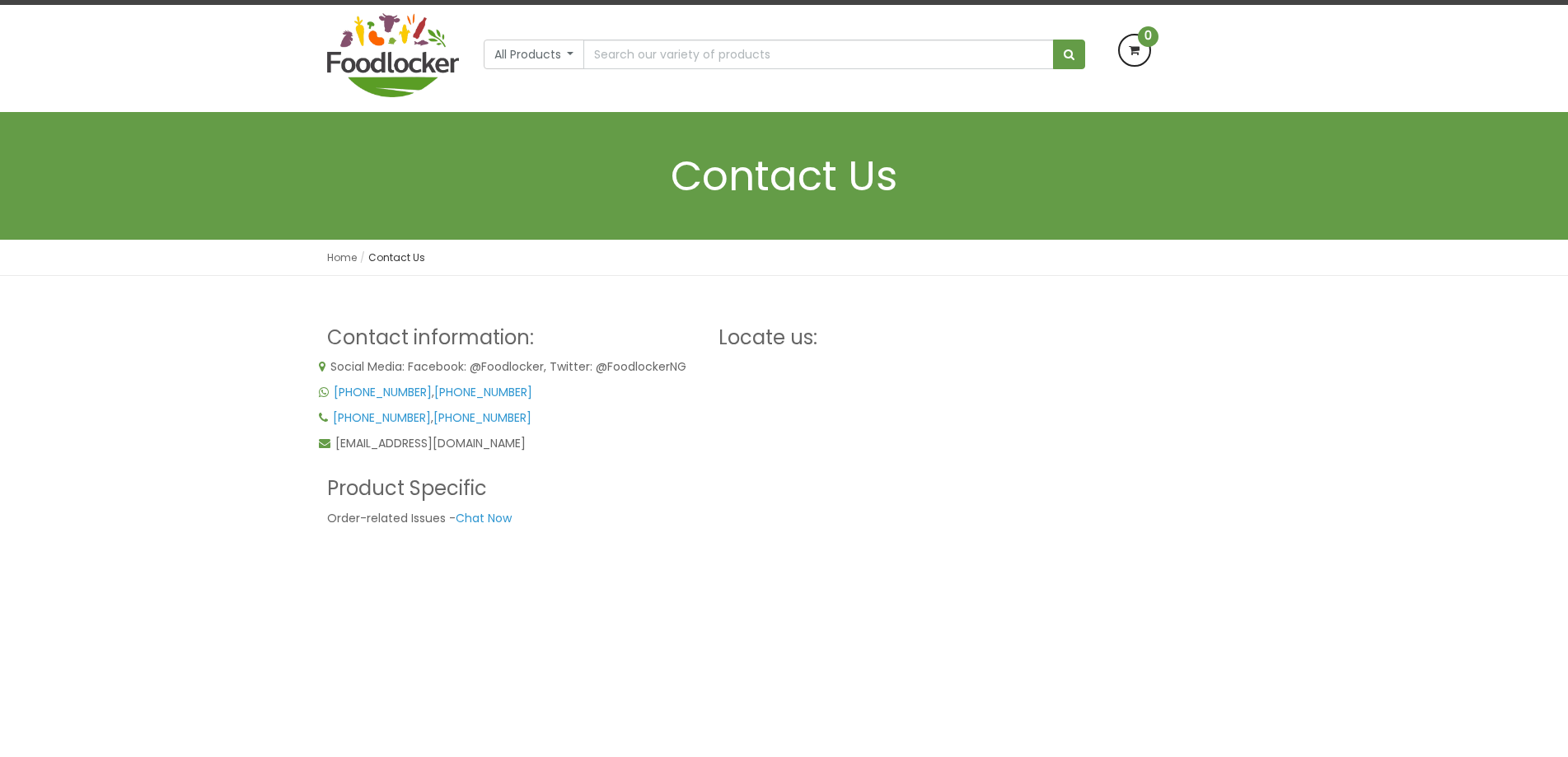
scroll to position [82, 0]
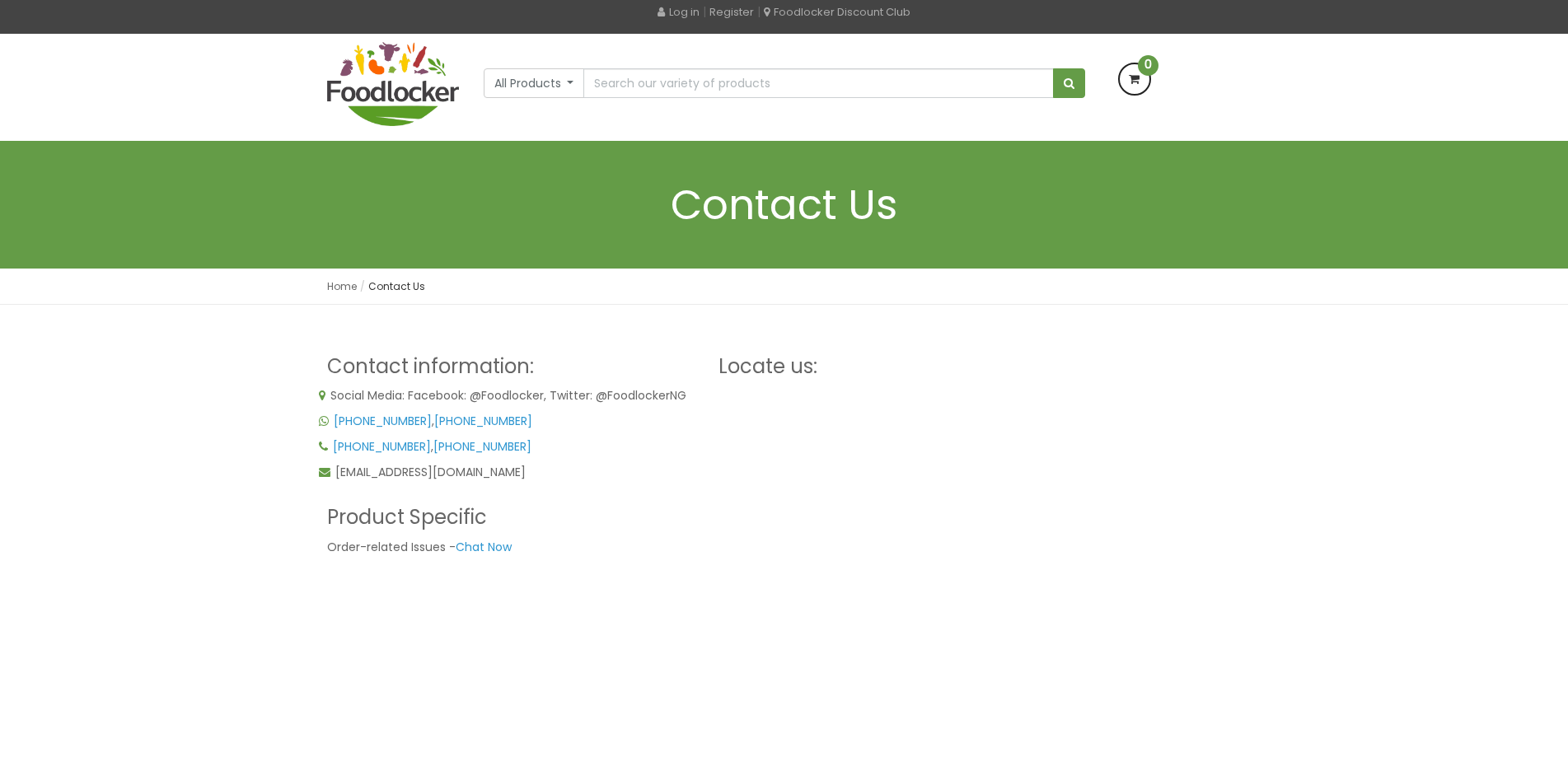
click at [180, 402] on div "Contact information: Social Media: Facebook: @Foodlocker, Twitter: @FoodlockerN…" at bounding box center [784, 571] width 1568 height 532
click at [103, 429] on div "Contact information: Social Media: Facebook: @Foodlocker, Twitter: @FoodlockerN…" at bounding box center [784, 571] width 1568 height 532
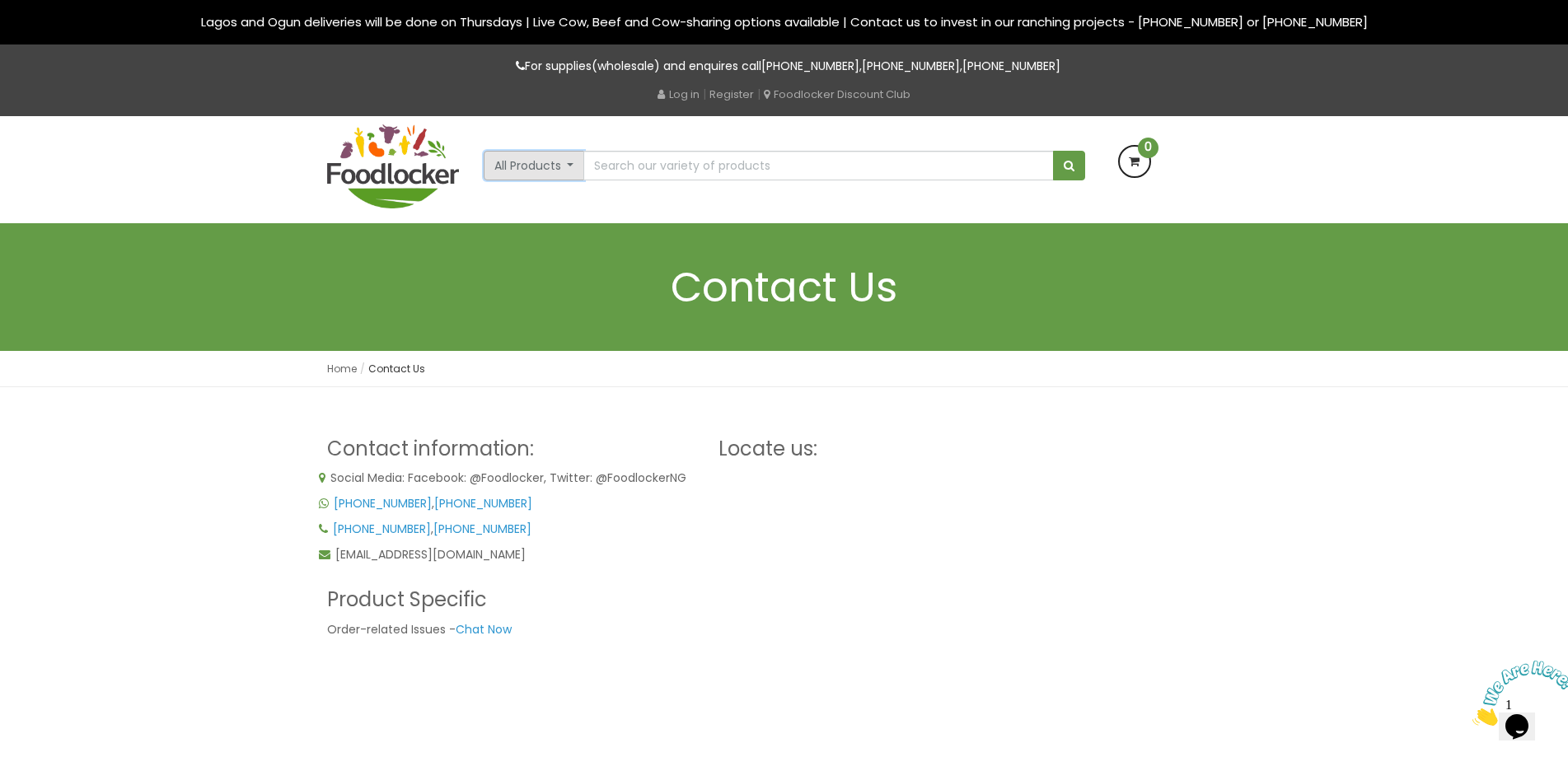
click at [570, 163] on button "All Products" at bounding box center [534, 165] width 102 height 30
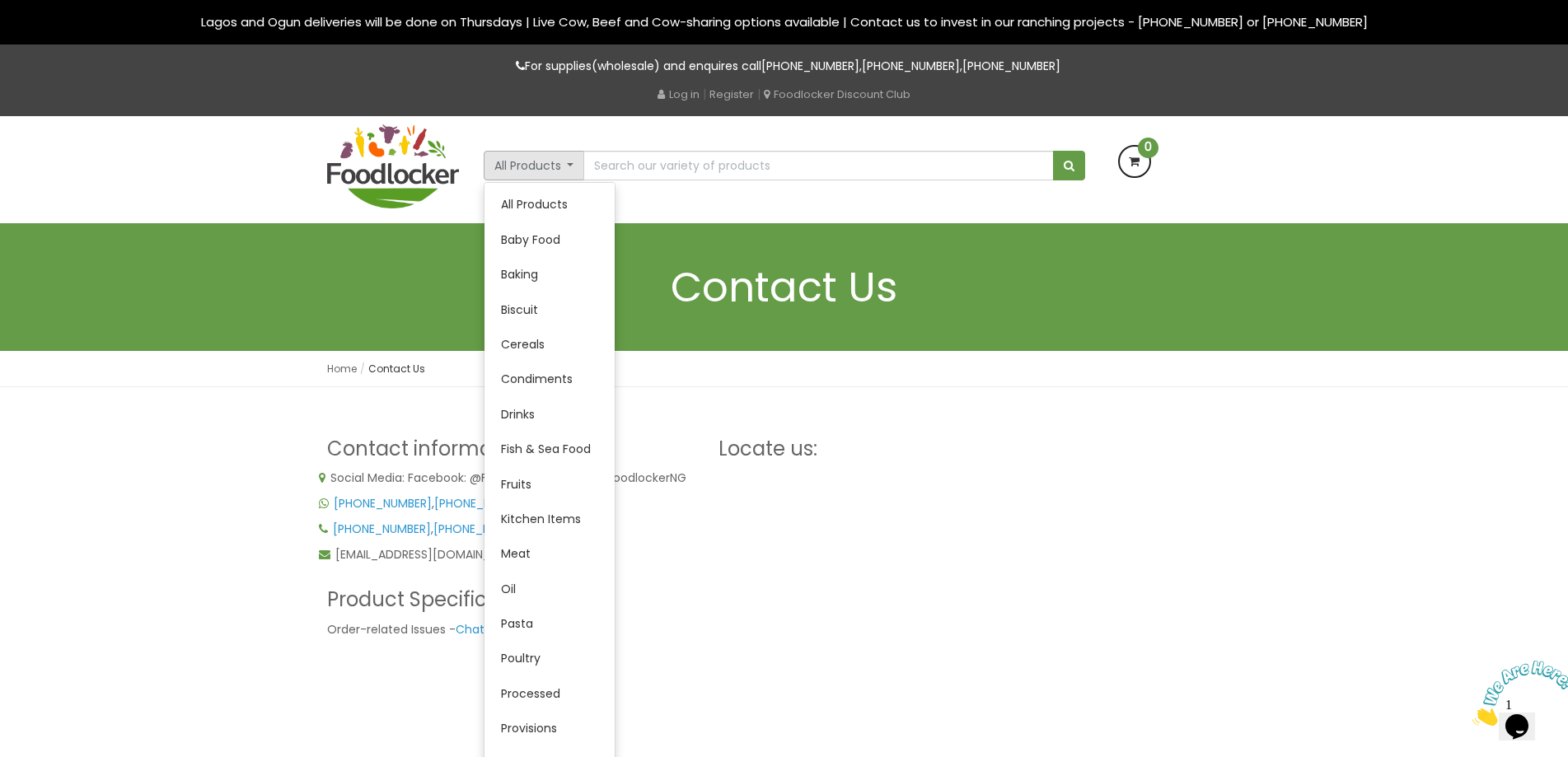
click at [238, 462] on div "Contact information: Social Media: Facebook: @Foodlocker, Twitter: @FoodlockerN…" at bounding box center [784, 653] width 1568 height 532
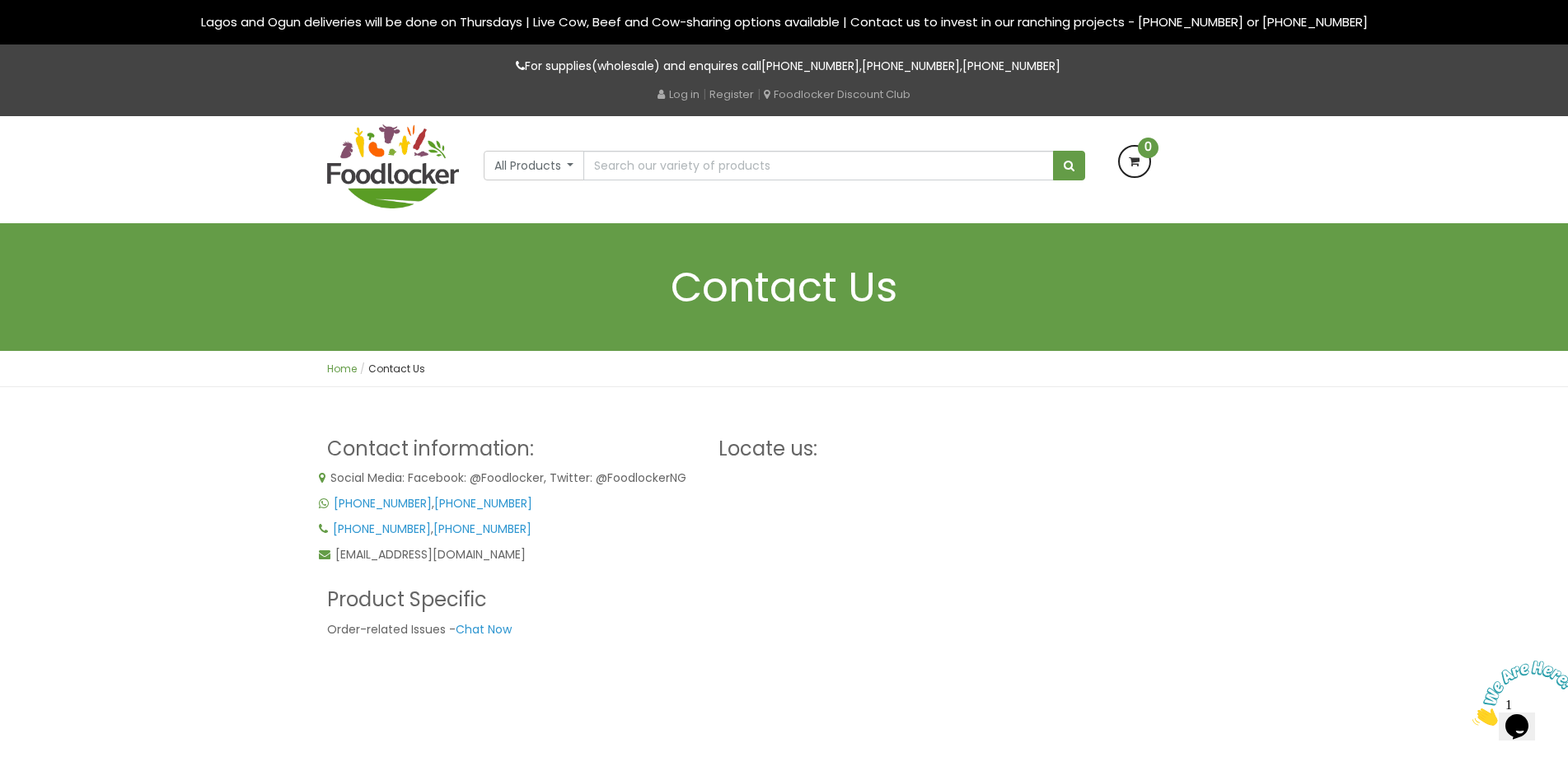
click at [340, 368] on link "Home" at bounding box center [342, 368] width 30 height 14
